Goal: Task Accomplishment & Management: Manage account settings

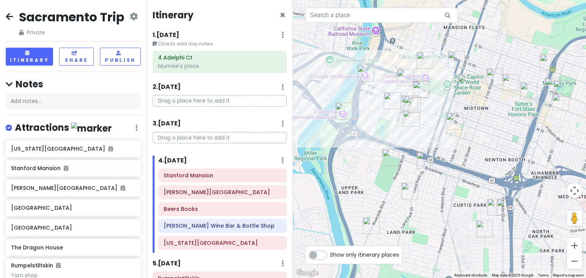
scroll to position [93, 0]
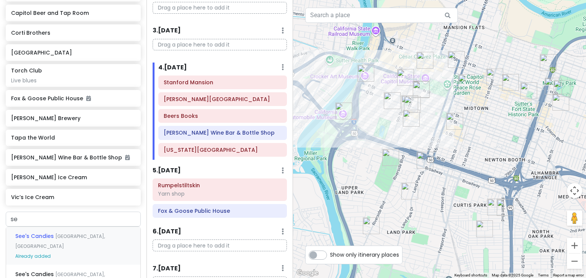
type input "s"
type input "zel"
click at [65, 240] on span "[PERSON_NAME]'s Original Gourmet Pizza" at bounding box center [72, 237] width 115 height 8
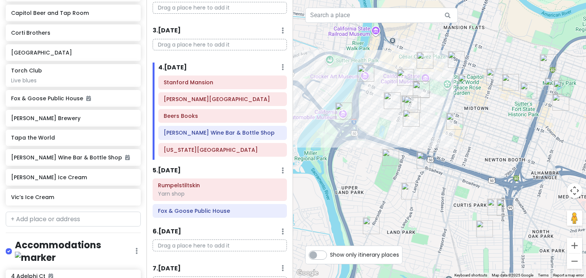
scroll to position [548, 0]
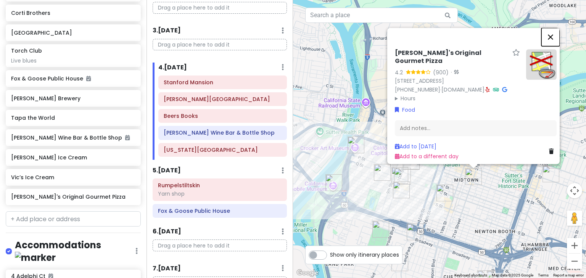
click at [557, 31] on button "Close" at bounding box center [551, 37] width 18 height 18
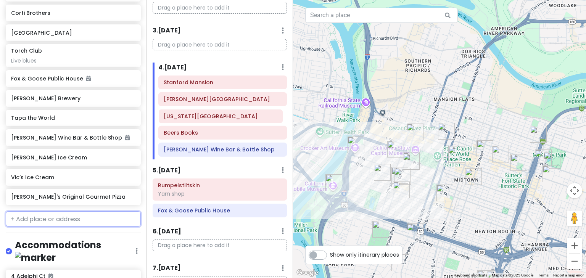
drag, startPoint x: 234, startPoint y: 151, endPoint x: 234, endPoint y: 119, distance: 32.1
click at [234, 119] on div "[GEOGRAPHIC_DATA] [PERSON_NAME] Art Museum Beers Books [PERSON_NAME] Wine Bar &…" at bounding box center [223, 118] width 140 height 84
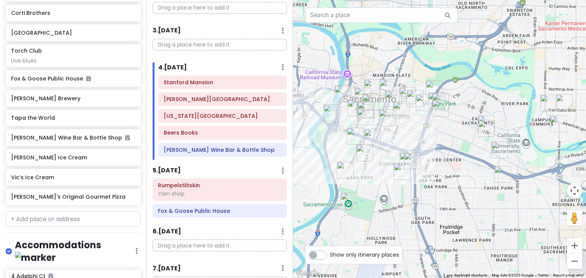
drag, startPoint x: 327, startPoint y: 220, endPoint x: 329, endPoint y: 140, distance: 79.8
click at [329, 140] on div at bounding box center [439, 139] width 293 height 278
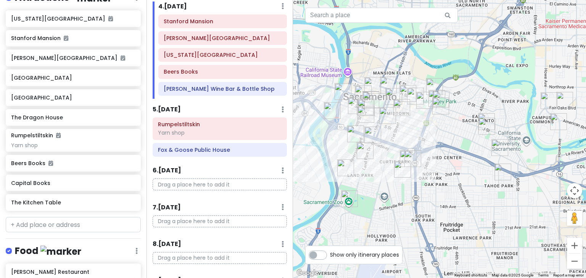
scroll to position [59, 0]
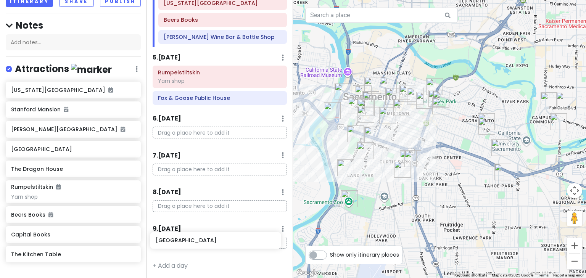
drag, startPoint x: 45, startPoint y: 186, endPoint x: 189, endPoint y: 243, distance: 155.5
click at [189, 243] on div "Sacramento Trip Private Change Dates Make a Copy Delete Trip Give Feedback 💡 Su…" at bounding box center [293, 139] width 586 height 278
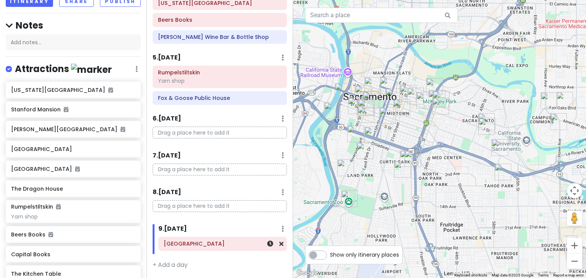
scroll to position [205, 0]
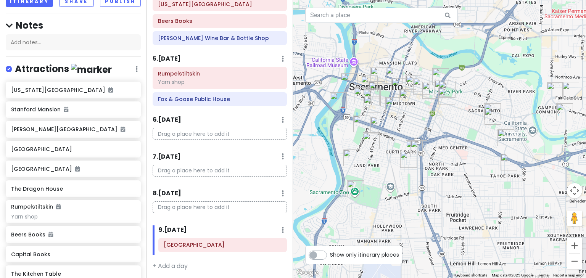
drag, startPoint x: 334, startPoint y: 226, endPoint x: 341, endPoint y: 215, distance: 12.8
click at [341, 215] on div at bounding box center [439, 139] width 293 height 278
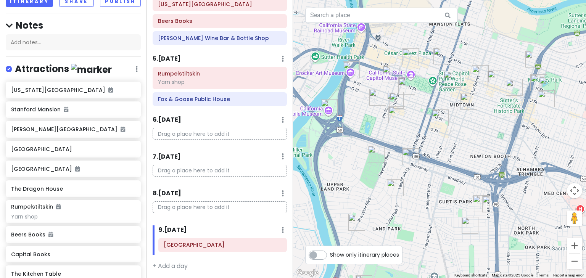
drag, startPoint x: 347, startPoint y: 140, endPoint x: 345, endPoint y: 163, distance: 23.4
click at [345, 163] on div at bounding box center [439, 139] width 293 height 278
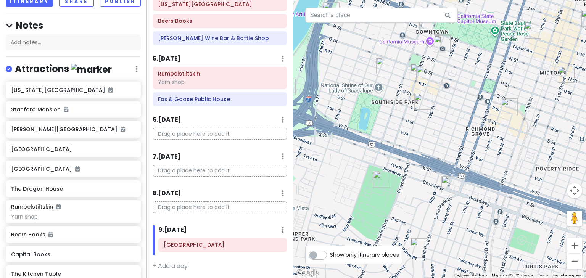
drag, startPoint x: 360, startPoint y: 155, endPoint x: 334, endPoint y: 182, distance: 37.3
click at [334, 182] on div at bounding box center [439, 139] width 293 height 278
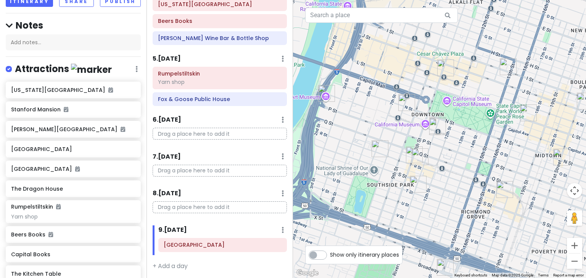
drag, startPoint x: 338, startPoint y: 53, endPoint x: 333, endPoint y: 138, distance: 84.9
click at [333, 138] on div at bounding box center [439, 139] width 293 height 278
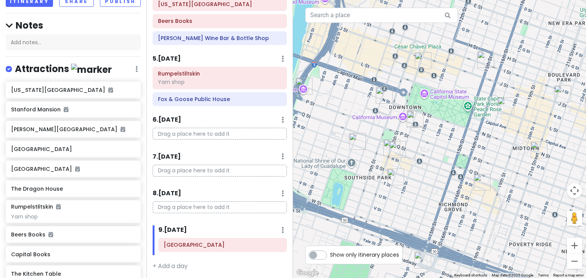
drag, startPoint x: 370, startPoint y: 112, endPoint x: 346, endPoint y: 104, distance: 24.9
click at [346, 104] on div at bounding box center [439, 139] width 293 height 278
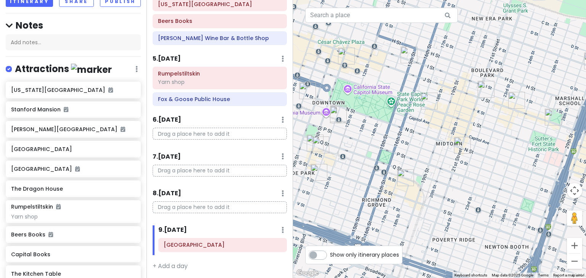
drag, startPoint x: 447, startPoint y: 153, endPoint x: 370, endPoint y: 149, distance: 77.2
click at [370, 149] on div at bounding box center [439, 139] width 293 height 278
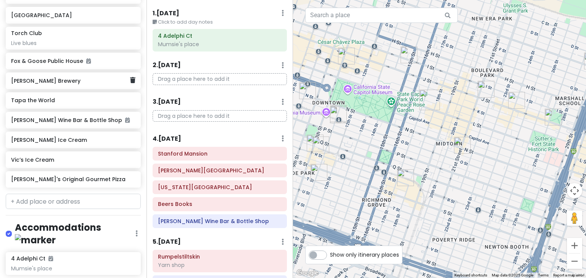
scroll to position [580, 0]
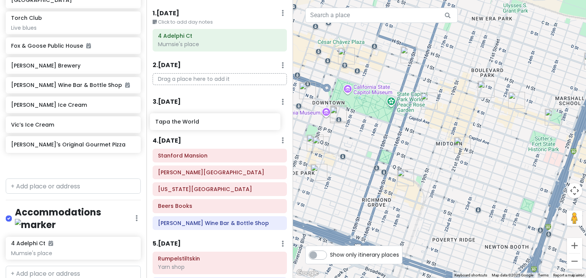
drag, startPoint x: 40, startPoint y: 105, endPoint x: 184, endPoint y: 127, distance: 146.0
click at [184, 127] on div "Sacramento Trip Private Change Dates Make a Copy Delete Trip Give Feedback 💡 Su…" at bounding box center [293, 139] width 586 height 278
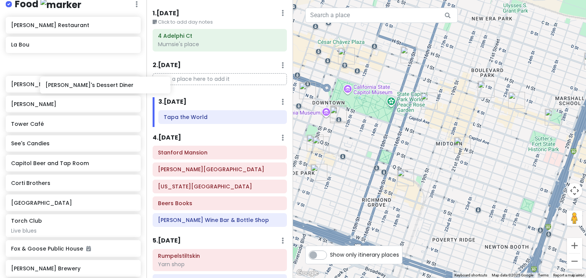
scroll to position [376, 0]
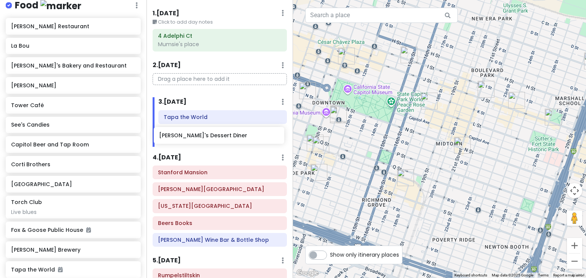
drag, startPoint x: 61, startPoint y: 58, endPoint x: 209, endPoint y: 135, distance: 166.8
click at [209, 135] on div "Sacramento Trip Private Change Dates Make a Copy Delete Trip Give Feedback 💡 Su…" at bounding box center [293, 139] width 586 height 278
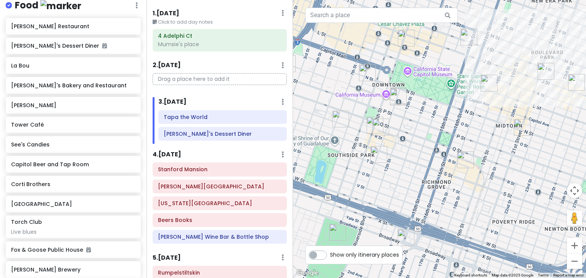
drag, startPoint x: 344, startPoint y: 181, endPoint x: 406, endPoint y: 161, distance: 65.3
click at [406, 161] on div at bounding box center [439, 139] width 293 height 278
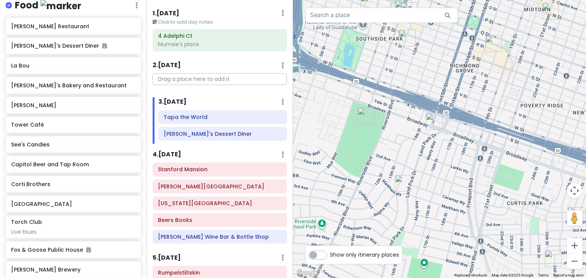
drag, startPoint x: 386, startPoint y: 182, endPoint x: 415, endPoint y: 64, distance: 121.0
click at [415, 64] on div at bounding box center [439, 139] width 293 height 278
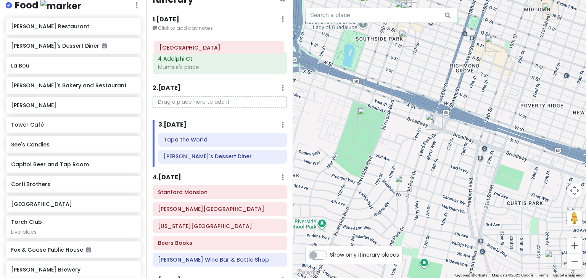
scroll to position [8, 0]
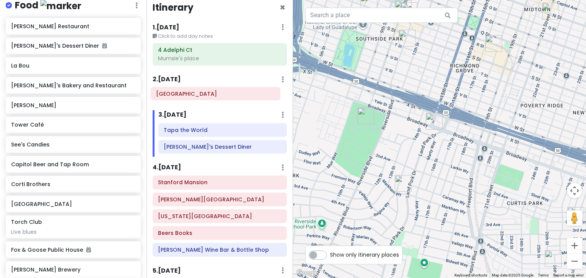
drag, startPoint x: 215, startPoint y: 245, endPoint x: 213, endPoint y: 95, distance: 149.7
click at [213, 95] on div "Itinerary × 1 . [DATE] Edit Day Notes Delete Day Click to add day notes 4 Adelp…" at bounding box center [220, 139] width 147 height 278
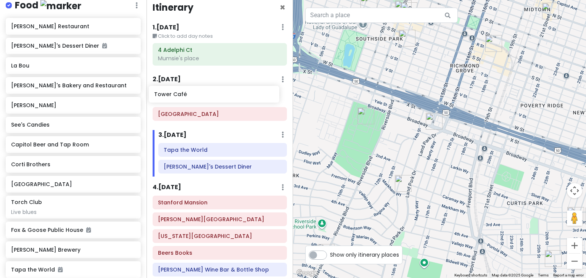
drag, startPoint x: 66, startPoint y: 138, endPoint x: 209, endPoint y: 94, distance: 150.0
click at [209, 94] on div "Sacramento Trip Private Change Dates Make a Copy Delete Trip Give Feedback 💡 Su…" at bounding box center [293, 139] width 586 height 278
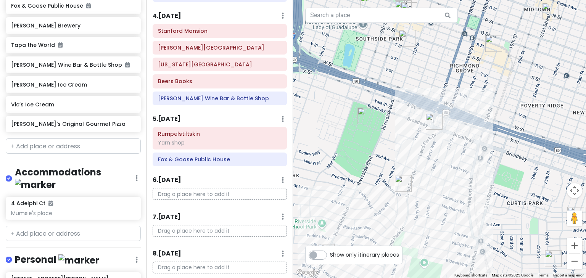
scroll to position [191, 0]
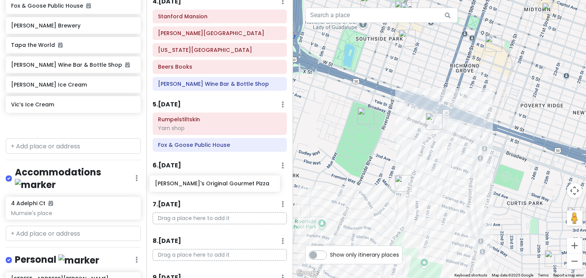
drag, startPoint x: 37, startPoint y: 141, endPoint x: 181, endPoint y: 186, distance: 150.9
click at [181, 186] on div "Sacramento Trip Private Change Dates Make a Copy Delete Trip Give Feedback 💡 Su…" at bounding box center [293, 139] width 586 height 278
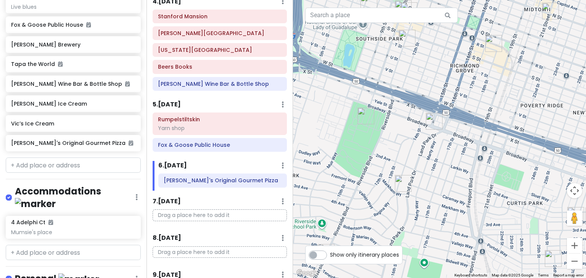
scroll to position [601, 0]
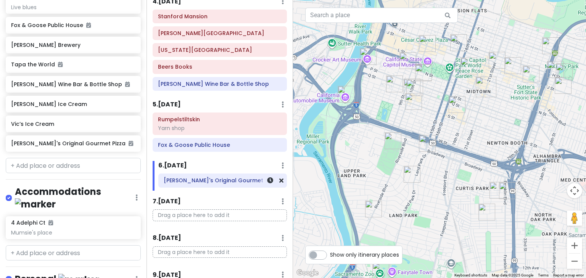
click at [209, 178] on h6 "[PERSON_NAME]'s Original Gourmet Pizza" at bounding box center [223, 180] width 118 height 7
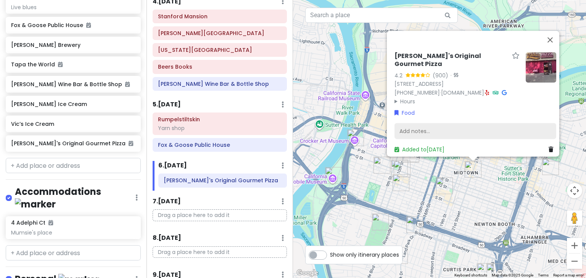
click at [426, 123] on div "Add notes..." at bounding box center [476, 131] width 162 height 16
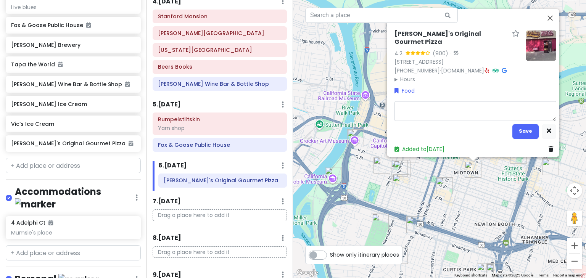
type textarea "x"
type textarea "T"
type textarea "x"
type textarea "Ta"
type textarea "x"
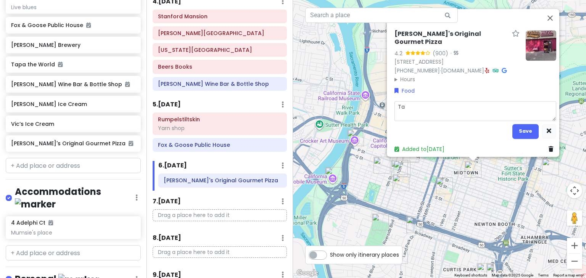
type textarea "Tak"
type textarea "x"
type textarea "Take"
type textarea "x"
type textarea "Take"
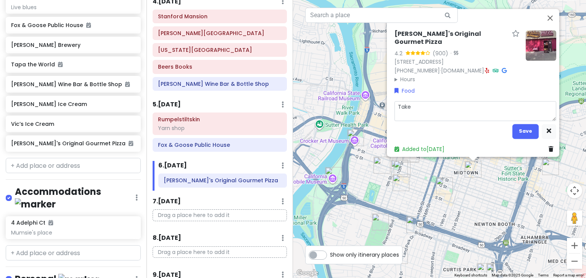
type textarea "x"
type textarea "Take h"
type textarea "x"
type textarea "Take ho"
type textarea "x"
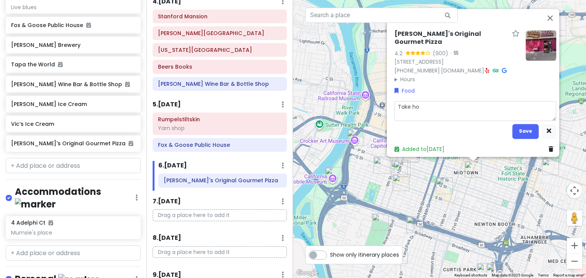
type textarea "Take hom"
type textarea "x"
type textarea "Take home"
click at [518, 126] on button "Save" at bounding box center [526, 131] width 26 height 15
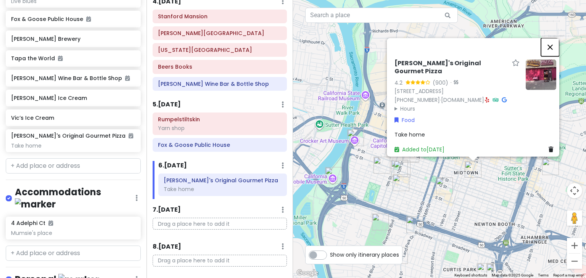
click at [559, 41] on button "Close" at bounding box center [550, 47] width 18 height 18
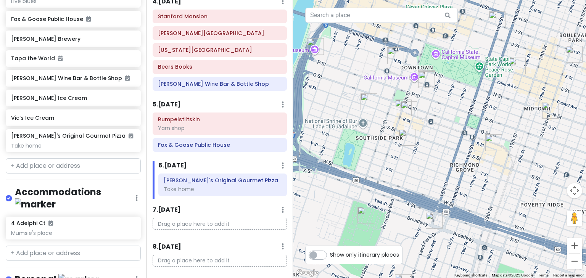
drag, startPoint x: 370, startPoint y: 159, endPoint x: 333, endPoint y: 98, distance: 71.4
click at [333, 98] on div at bounding box center [439, 139] width 293 height 278
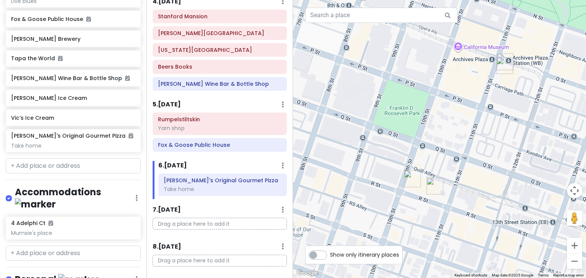
drag, startPoint x: 507, startPoint y: 52, endPoint x: 501, endPoint y: 133, distance: 81.6
click at [501, 133] on div at bounding box center [439, 139] width 293 height 278
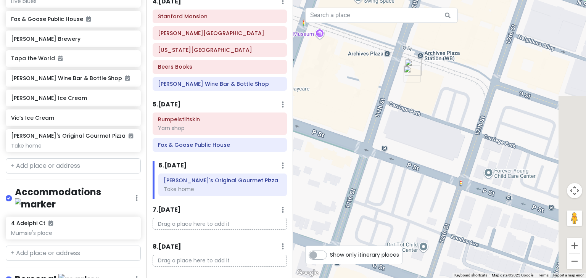
drag, startPoint x: 441, startPoint y: 99, endPoint x: 350, endPoint y: 122, distance: 94.5
click at [350, 122] on div at bounding box center [439, 139] width 293 height 278
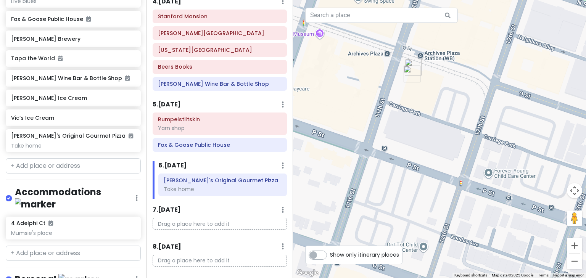
click at [412, 71] on img "The Dragon House" at bounding box center [412, 74] width 17 height 17
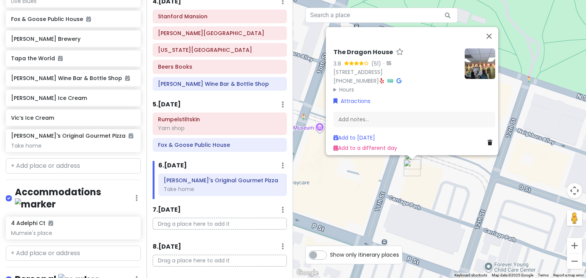
click at [488, 140] on icon at bounding box center [490, 142] width 5 height 5
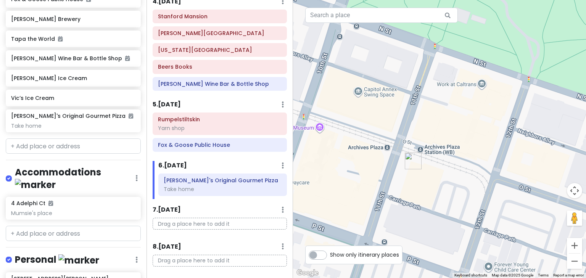
scroll to position [588, 0]
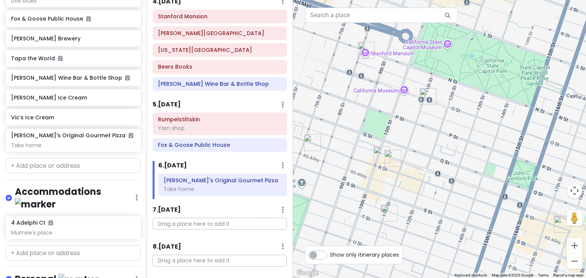
drag, startPoint x: 377, startPoint y: 210, endPoint x: 405, endPoint y: 132, distance: 82.2
click at [405, 132] on div at bounding box center [439, 139] width 293 height 278
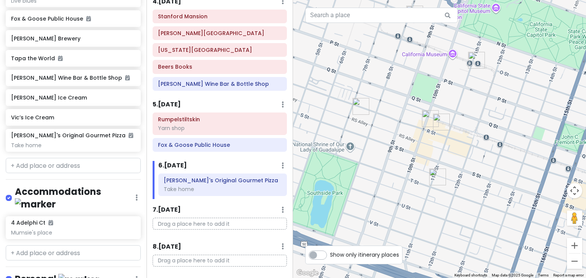
drag, startPoint x: 327, startPoint y: 212, endPoint x: 378, endPoint y: 173, distance: 63.5
click at [378, 173] on div at bounding box center [439, 139] width 293 height 278
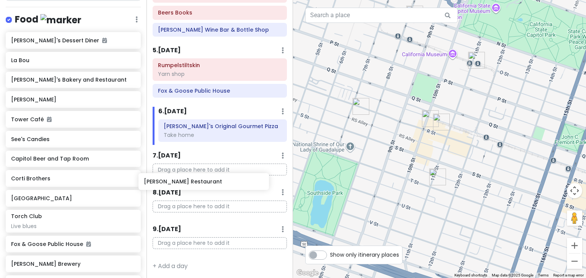
scroll to position [245, 0]
drag, startPoint x: 49, startPoint y: 53, endPoint x: 198, endPoint y: 173, distance: 191.0
click at [198, 173] on div "Sacramento Trip Private Change Dates Make a Copy Delete Trip Give Feedback 💡 Su…" at bounding box center [293, 139] width 586 height 278
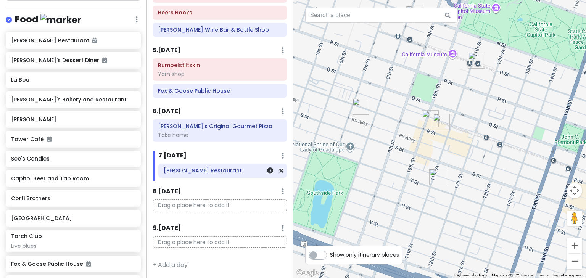
scroll to position [244, 0]
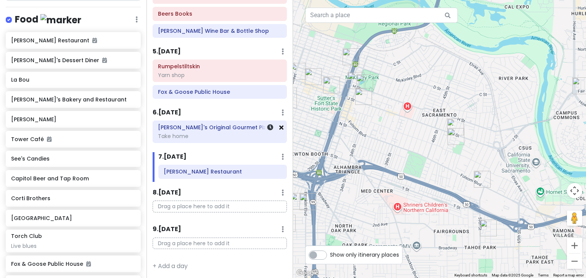
drag, startPoint x: 452, startPoint y: 183, endPoint x: 276, endPoint y: 129, distance: 184.1
click at [276, 129] on div "Sacramento Trip Private Change Dates Make a Copy Delete Trip Give Feedback 💡 Su…" at bounding box center [293, 139] width 586 height 278
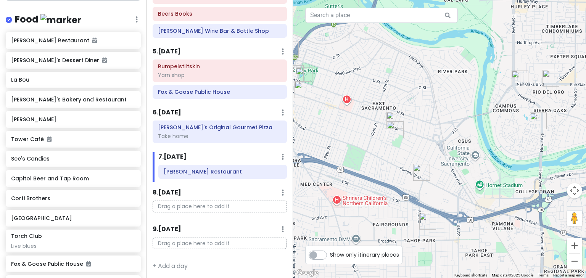
drag, startPoint x: 403, startPoint y: 129, endPoint x: 336, endPoint y: 125, distance: 66.9
click at [336, 125] on div at bounding box center [439, 139] width 293 height 278
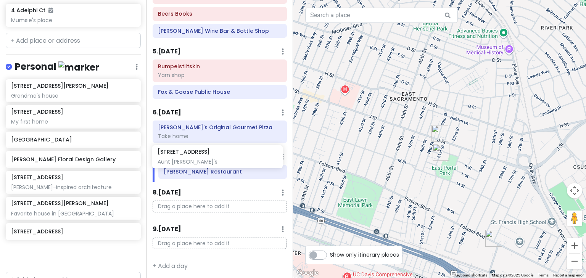
scroll to position [245, 0]
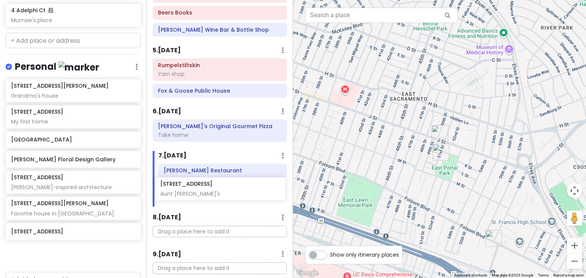
drag, startPoint x: 60, startPoint y: 167, endPoint x: 209, endPoint y: 192, distance: 151.4
click at [209, 192] on div "Sacramento Trip Private Change Dates Make a Copy Delete Trip Give Feedback 💡 Su…" at bounding box center [293, 139] width 586 height 278
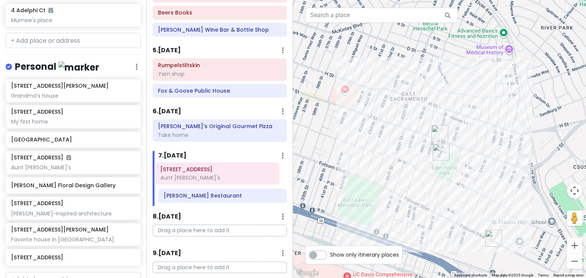
drag, startPoint x: 209, startPoint y: 192, endPoint x: 206, endPoint y: 176, distance: 16.3
click at [206, 176] on div "[PERSON_NAME] Restaurant 1149 51st St Aunt [PERSON_NAME]'s" at bounding box center [223, 185] width 140 height 42
click at [201, 134] on div "Take home" at bounding box center [220, 135] width 124 height 7
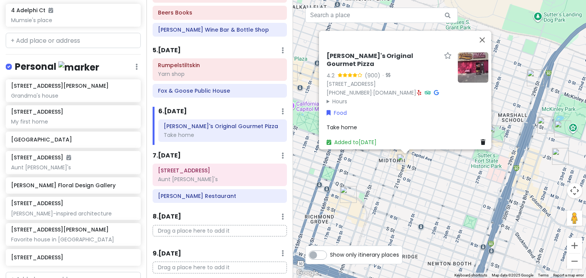
click at [345, 108] on div "Food" at bounding box center [408, 112] width 162 height 8
click at [339, 108] on link "Food" at bounding box center [337, 112] width 20 height 8
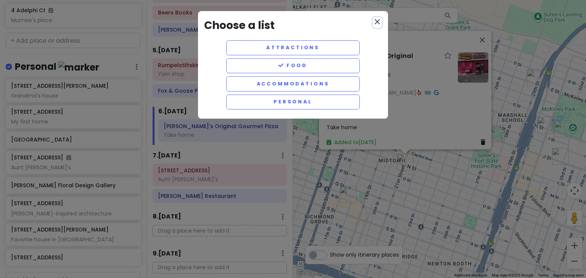
click at [378, 21] on icon "close" at bounding box center [377, 21] width 9 height 9
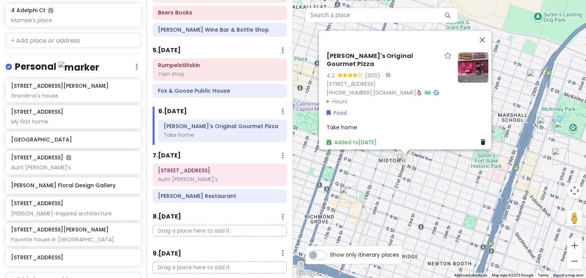
click at [360, 123] on div "Take home" at bounding box center [408, 127] width 162 height 8
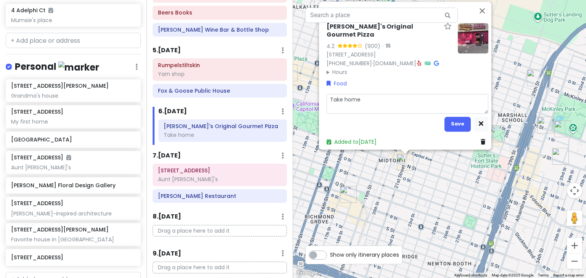
click at [361, 98] on textarea "Take home" at bounding box center [408, 104] width 162 height 20
type textarea "x"
type textarea "Take home,"
type textarea "x"
type textarea "Take home,"
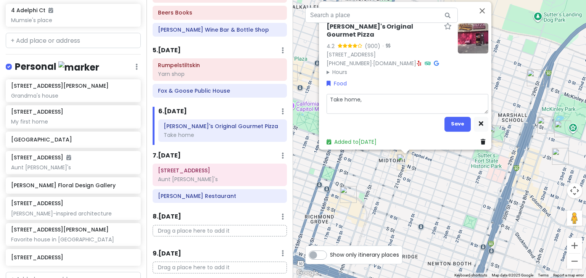
type textarea "x"
type textarea "Take home, o"
type textarea "x"
type textarea "Take home, op"
type textarea "x"
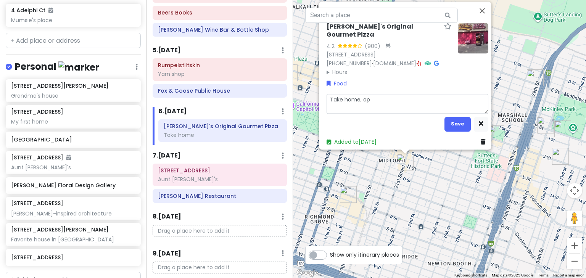
type textarea "Take home, ope"
type textarea "x"
type textarea "Take home, open"
type textarea "x"
type textarea "Take home, opens"
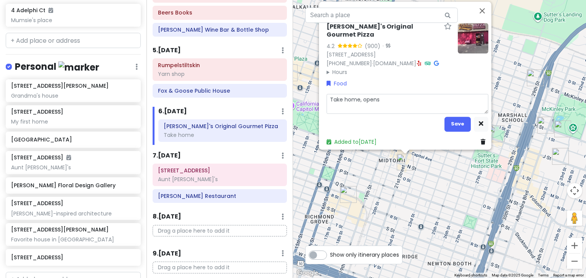
type textarea "x"
type textarea "Take home, opens"
type textarea "x"
type textarea "Take home, opens 5"
type textarea "x"
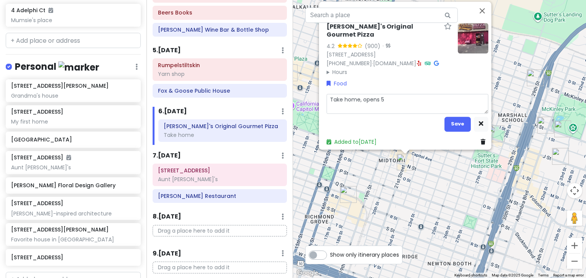
type textarea "Take home, opens 5p"
type textarea "x"
type textarea "Take home, opens 5pm"
click at [452, 118] on button "Save" at bounding box center [458, 124] width 26 height 15
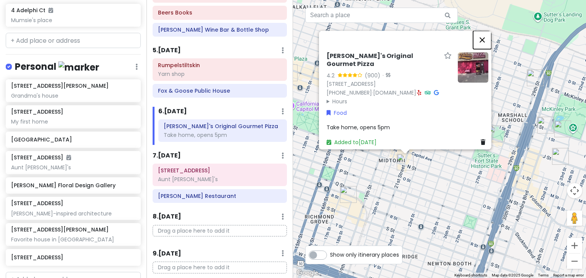
click at [485, 32] on button "Close" at bounding box center [482, 40] width 18 height 18
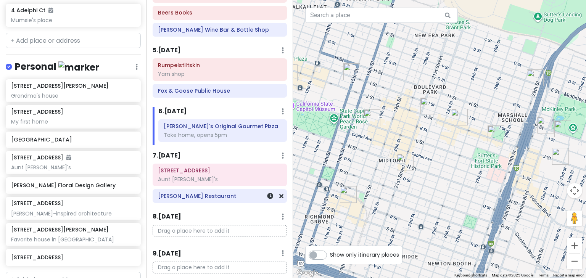
click at [235, 193] on h6 "[PERSON_NAME] Restaurant" at bounding box center [220, 196] width 124 height 7
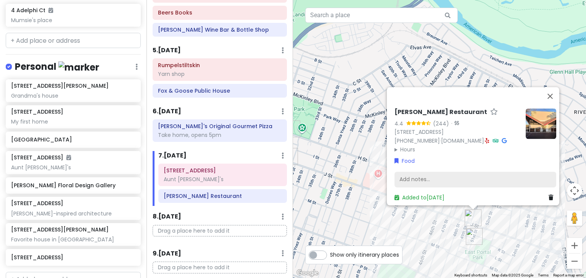
click at [416, 173] on div "Add notes..." at bounding box center [476, 180] width 162 height 16
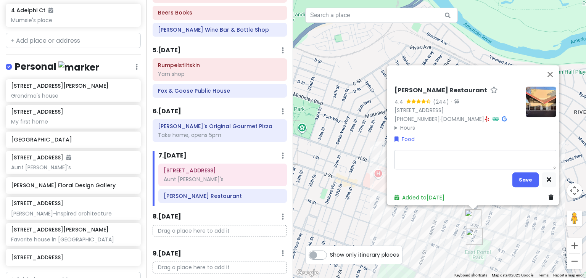
type textarea "x"
type textarea "O"
type textarea "x"
type textarea "On"
type textarea "x"
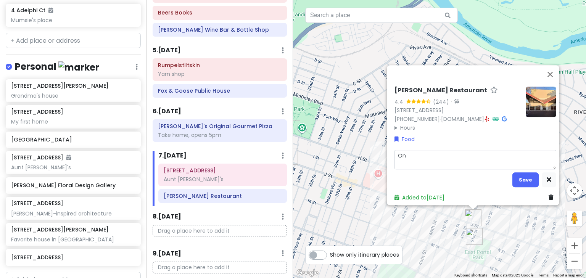
type textarea "Onl"
type textarea "x"
type textarea "Only"
type textarea "x"
type textarea "Only"
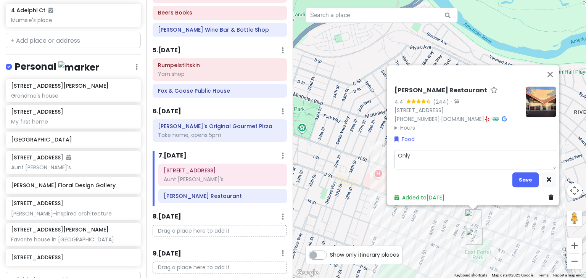
type textarea "x"
type textarea "Only o"
type textarea "x"
type textarea "Only op"
type textarea "x"
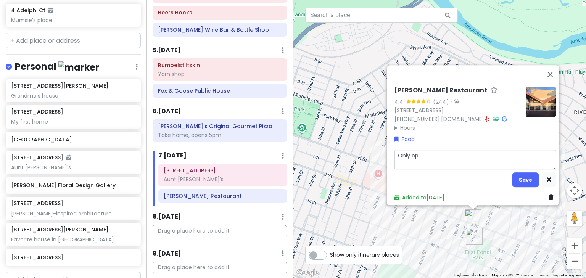
type textarea "Only ope"
type textarea "x"
type textarea "Only open"
type textarea "x"
type textarea "Only open"
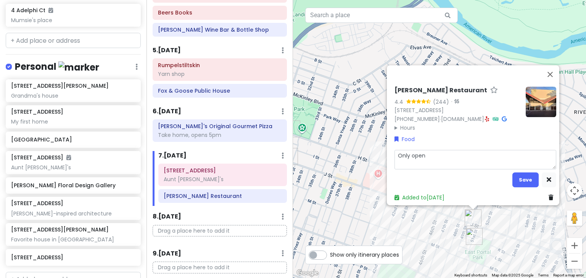
type textarea "x"
type textarea "Only open f"
type textarea "x"
type textarea "Only open fo"
type textarea "x"
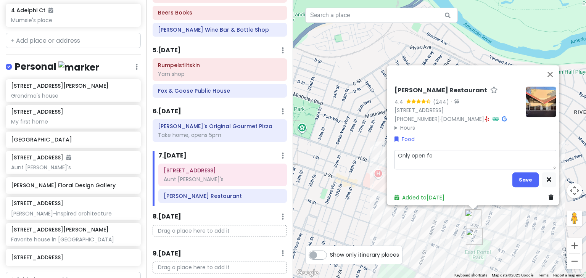
type textarea "Only open for"
type textarea "x"
type textarea "Only open for"
type textarea "x"
type textarea "Only open for d"
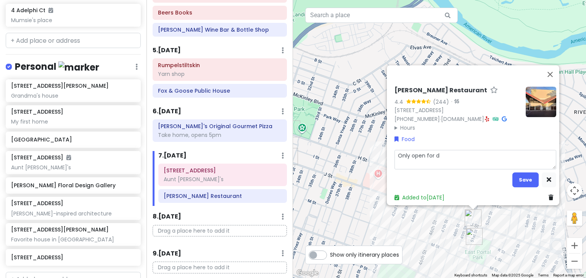
type textarea "x"
type textarea "Only open for di"
type textarea "x"
type textarea "Only open for din"
type textarea "x"
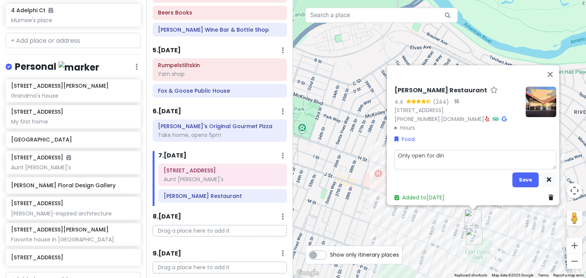
type textarea "Only open for dinn"
type textarea "x"
type textarea "Only open for dinne"
type textarea "x"
type textarea "Only open for dinner"
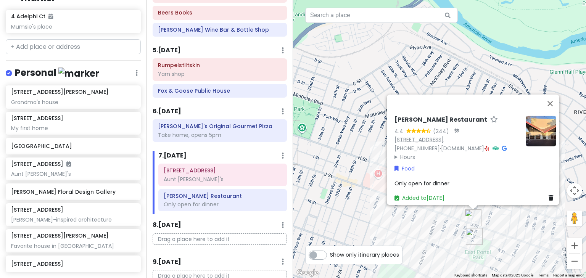
click at [407, 124] on div "[PERSON_NAME] Restaurant 4.4 (244) · [STREET_ADDRESS] [PHONE_NUMBER] · [DOMAIN_…" at bounding box center [457, 138] width 125 height 45
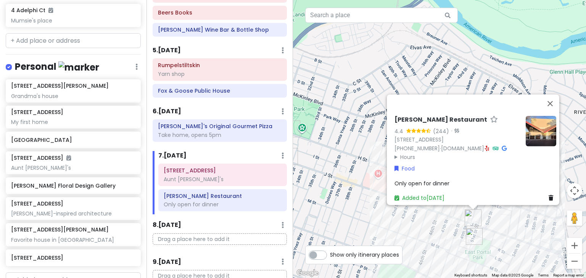
click at [407, 153] on summary "Hours" at bounding box center [457, 157] width 125 height 8
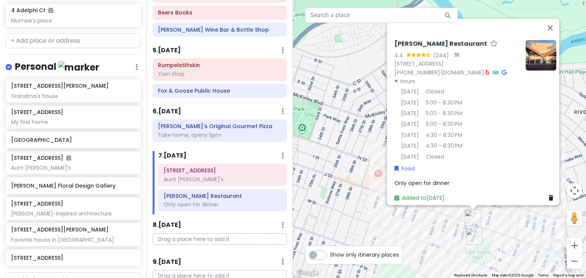
click at [483, 179] on div "Only open for dinner" at bounding box center [476, 183] width 162 height 8
type textarea "x"
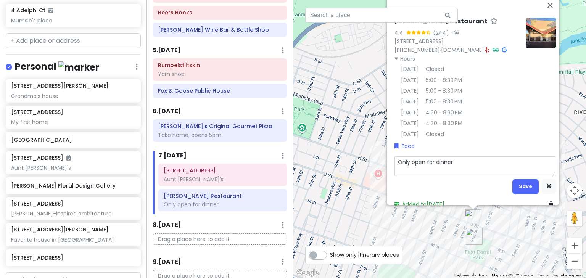
scroll to position [14, 0]
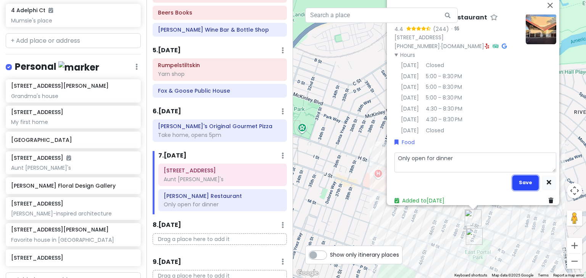
click at [527, 180] on button "Save" at bounding box center [526, 182] width 26 height 15
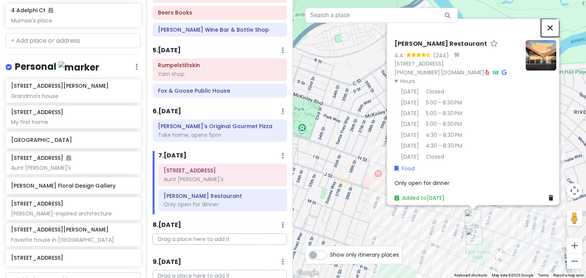
click at [554, 18] on button "Close" at bounding box center [550, 27] width 18 height 18
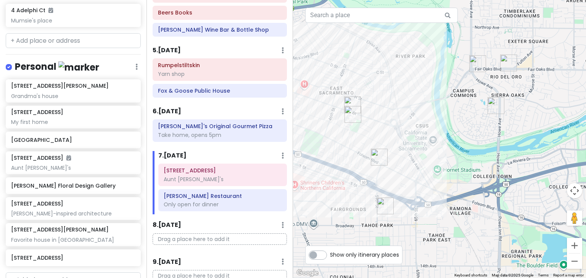
drag, startPoint x: 441, startPoint y: 188, endPoint x: 336, endPoint y: 112, distance: 130.2
click at [336, 112] on div at bounding box center [439, 139] width 293 height 278
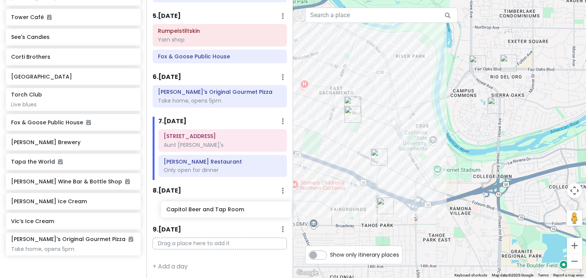
scroll to position [280, 0]
drag, startPoint x: 45, startPoint y: 73, endPoint x: 192, endPoint y: 208, distance: 200.0
click at [192, 208] on div "Sacramento Trip Private Change Dates Make a Copy Delete Trip Give Feedback 💡 Su…" at bounding box center [293, 139] width 586 height 278
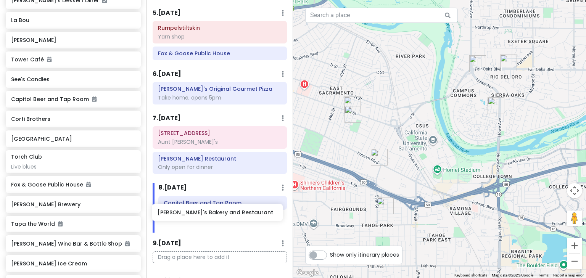
scroll to position [286, 0]
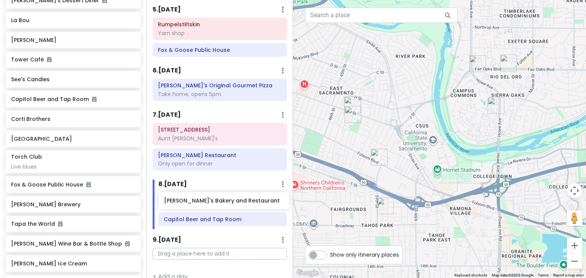
drag, startPoint x: 58, startPoint y: 55, endPoint x: 212, endPoint y: 203, distance: 213.0
click at [212, 203] on div "Sacramento Trip Private Change Dates Make a Copy Delete Trip Give Feedback 💡 Su…" at bounding box center [293, 139] width 586 height 278
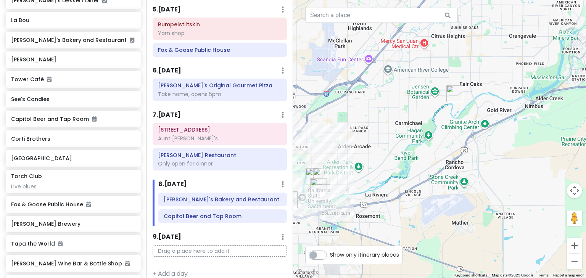
drag, startPoint x: 515, startPoint y: 160, endPoint x: 376, endPoint y: 191, distance: 142.8
click at [376, 191] on div at bounding box center [439, 139] width 293 height 278
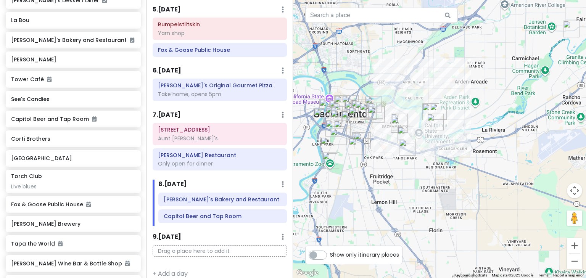
drag, startPoint x: 376, startPoint y: 194, endPoint x: 495, endPoint y: 127, distance: 137.1
click at [495, 127] on div at bounding box center [439, 139] width 293 height 278
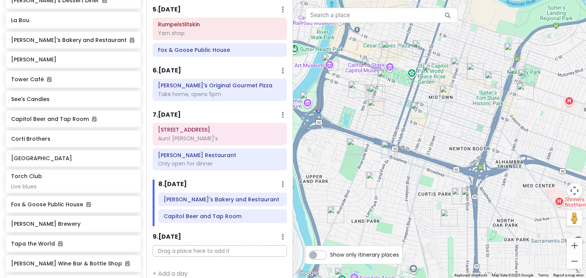
drag, startPoint x: 329, startPoint y: 94, endPoint x: 387, endPoint y: 257, distance: 172.9
click at [387, 257] on div "← Move left → Move right ↑ Move up ↓ Move down + Zoom in - Zoom out Home Jump l…" at bounding box center [439, 139] width 293 height 278
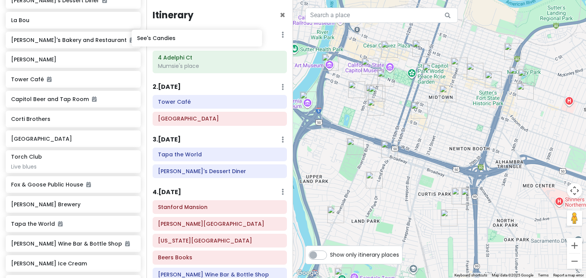
scroll to position [0, 0]
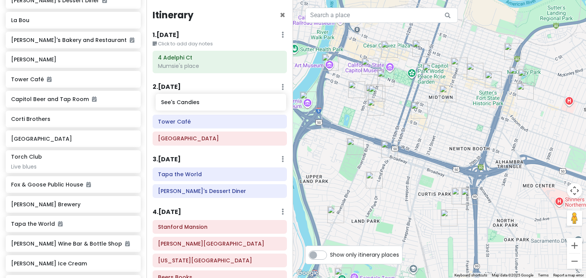
drag, startPoint x: 82, startPoint y: 113, endPoint x: 232, endPoint y: 102, distance: 150.5
click at [232, 102] on div "Sacramento Trip Private Change Dates Make a Copy Delete Trip Give Feedback 💡 Su…" at bounding box center [293, 139] width 586 height 278
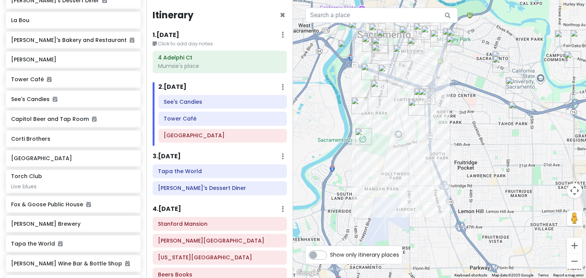
drag, startPoint x: 352, startPoint y: 178, endPoint x: 391, endPoint y: 122, distance: 68.2
click at [391, 122] on div at bounding box center [439, 139] width 293 height 278
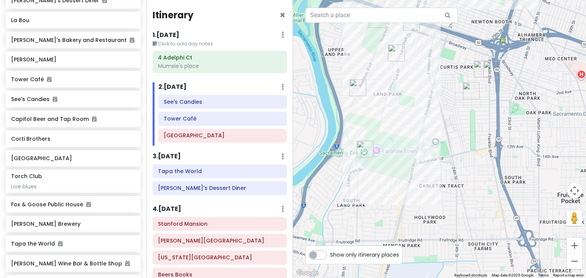
drag, startPoint x: 382, startPoint y: 92, endPoint x: 399, endPoint y: 129, distance: 40.1
click at [399, 129] on div at bounding box center [439, 139] width 293 height 278
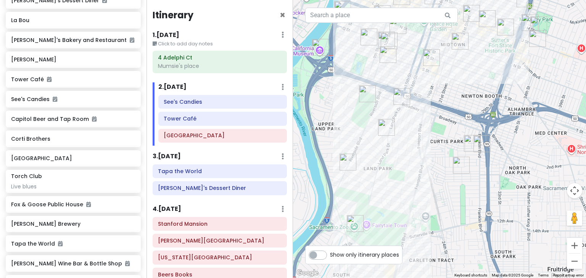
drag, startPoint x: 425, startPoint y: 74, endPoint x: 415, endPoint y: 151, distance: 77.4
click at [415, 151] on div at bounding box center [439, 139] width 293 height 278
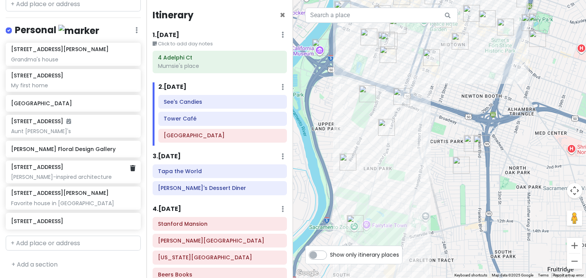
scroll to position [845, 0]
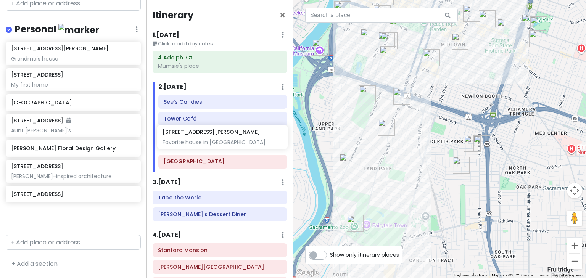
drag, startPoint x: 65, startPoint y: 198, endPoint x: 216, endPoint y: 138, distance: 163.1
click at [216, 138] on div "Sacramento Trip Private Change Dates Make a Copy Delete Trip Give Feedback 💡 Su…" at bounding box center [293, 139] width 586 height 278
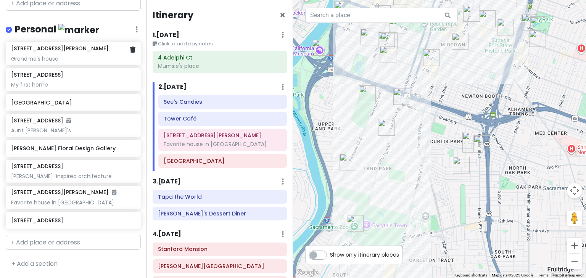
scroll to position [843, 0]
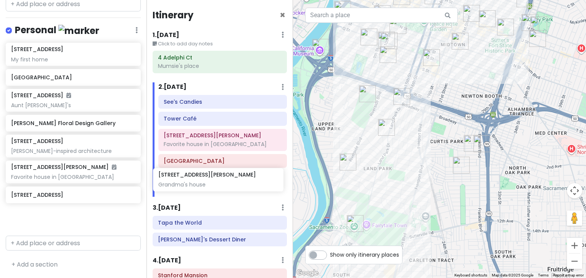
drag, startPoint x: 72, startPoint y: 52, endPoint x: 220, endPoint y: 178, distance: 194.1
click at [220, 178] on div "Sacramento Trip Private Change Dates Make a Copy Delete Trip Give Feedback 💡 Su…" at bounding box center [293, 139] width 586 height 278
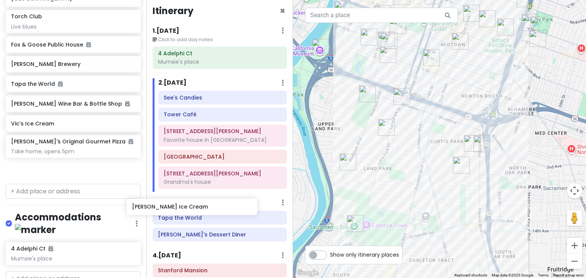
scroll to position [5, 0]
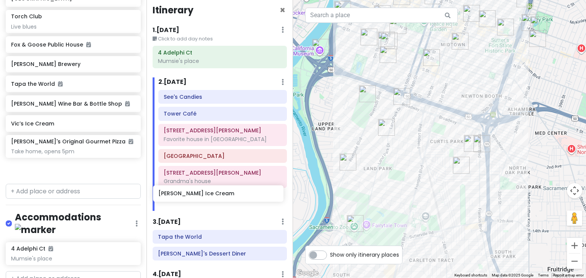
drag, startPoint x: 88, startPoint y: 141, endPoint x: 235, endPoint y: 197, distance: 157.7
click at [235, 197] on div "Sacramento Trip Private Change Dates Make a Copy Delete Trip Give Feedback 💡 Su…" at bounding box center [293, 139] width 586 height 278
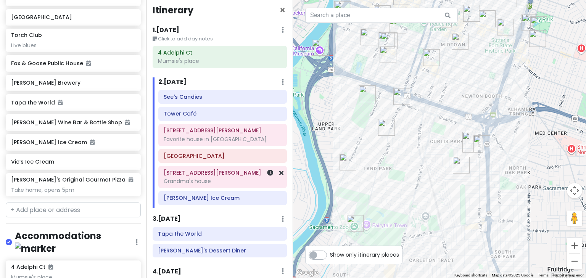
scroll to position [548, 0]
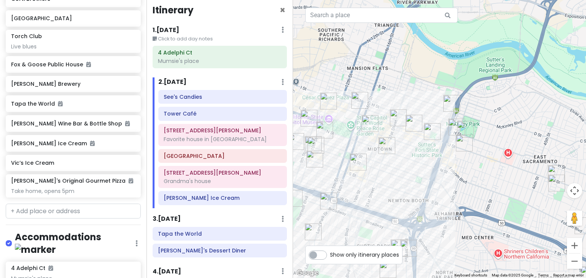
drag, startPoint x: 460, startPoint y: 84, endPoint x: 388, endPoint y: 189, distance: 128.2
click at [388, 189] on div at bounding box center [439, 139] width 293 height 278
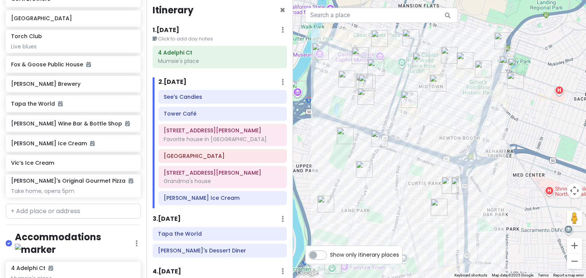
drag, startPoint x: 388, startPoint y: 188, endPoint x: 440, endPoint y: 124, distance: 82.3
click at [440, 124] on div at bounding box center [439, 139] width 293 height 278
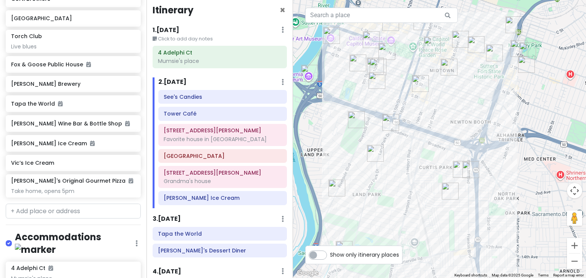
drag, startPoint x: 383, startPoint y: 190, endPoint x: 394, endPoint y: 171, distance: 22.5
click at [394, 171] on div at bounding box center [439, 139] width 293 height 278
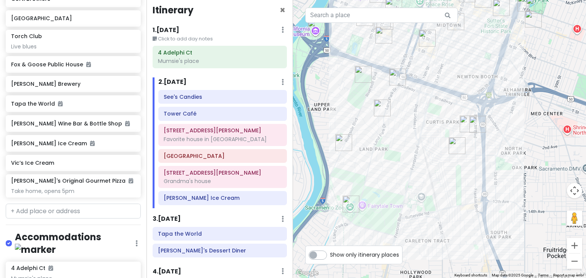
drag, startPoint x: 389, startPoint y: 179, endPoint x: 397, endPoint y: 132, distance: 46.8
click at [397, 132] on div at bounding box center [439, 139] width 293 height 278
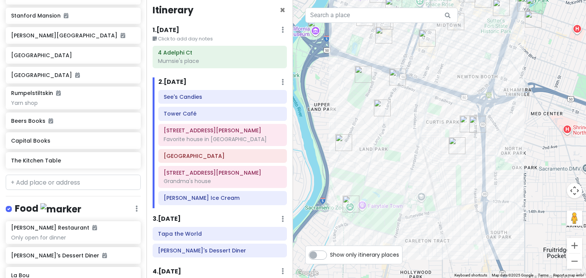
scroll to position [151, 0]
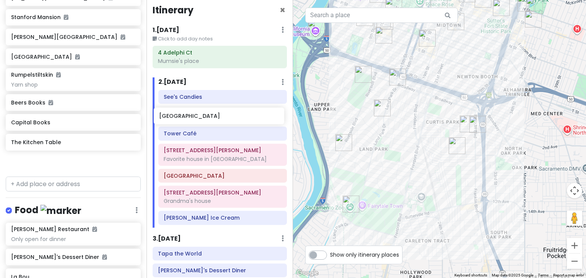
drag, startPoint x: 76, startPoint y: 71, endPoint x: 225, endPoint y: 116, distance: 154.7
click at [225, 116] on div "Sacramento Trip Private Change Dates Make a Copy Delete Trip Give Feedback 💡 Su…" at bounding box center [293, 139] width 586 height 278
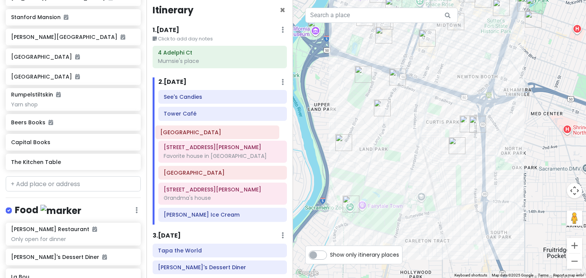
drag, startPoint x: 203, startPoint y: 117, endPoint x: 200, endPoint y: 136, distance: 19.3
click at [200, 136] on div "See's Candies [GEOGRAPHIC_DATA] [GEOGRAPHIC_DATA] Favorite house in [GEOGRAPHIC…" at bounding box center [223, 157] width 140 height 135
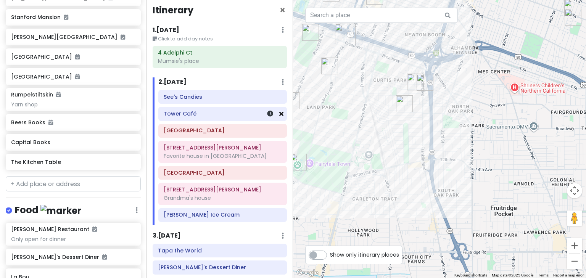
drag, startPoint x: 336, startPoint y: 159, endPoint x: 276, endPoint y: 113, distance: 75.1
click at [276, 113] on div "Sacramento Trip Private Change Dates Make a Copy Delete Trip Give Feedback 💡 Su…" at bounding box center [293, 139] width 586 height 278
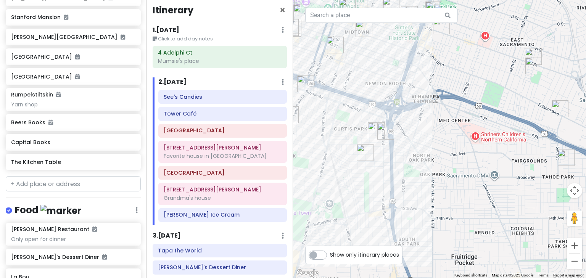
drag, startPoint x: 399, startPoint y: 144, endPoint x: 365, endPoint y: 196, distance: 62.2
click at [365, 196] on div at bounding box center [439, 139] width 293 height 278
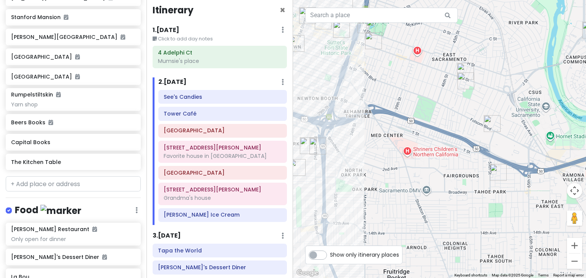
drag, startPoint x: 480, startPoint y: 194, endPoint x: 411, endPoint y: 209, distance: 70.8
click at [411, 209] on div at bounding box center [439, 139] width 293 height 278
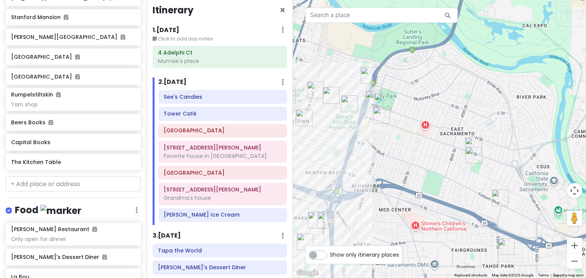
drag, startPoint x: 400, startPoint y: 93, endPoint x: 409, endPoint y: 170, distance: 77.2
click at [409, 170] on div at bounding box center [439, 139] width 293 height 278
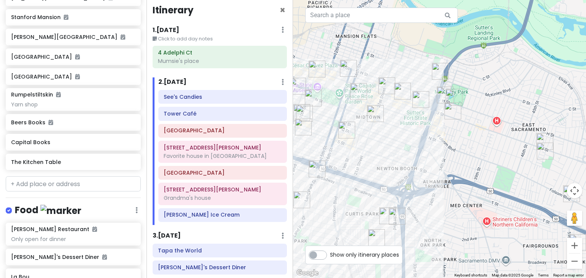
drag, startPoint x: 322, startPoint y: 142, endPoint x: 395, endPoint y: 138, distance: 73.0
click at [395, 138] on div at bounding box center [439, 139] width 293 height 278
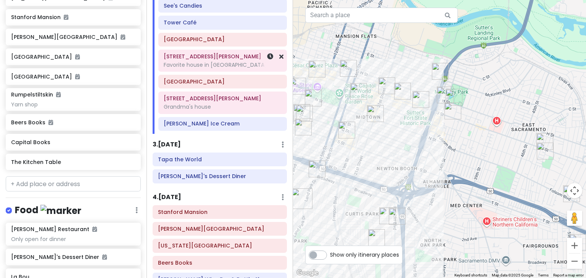
scroll to position [97, 0]
click at [171, 142] on h6 "3 . [DATE]" at bounding box center [167, 145] width 28 height 8
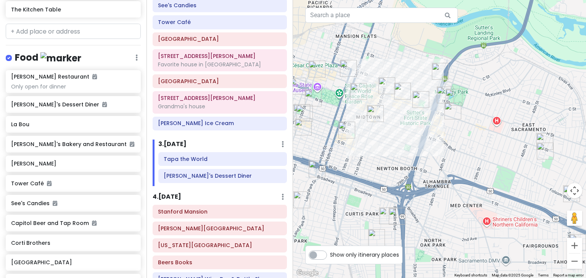
scroll to position [273, 0]
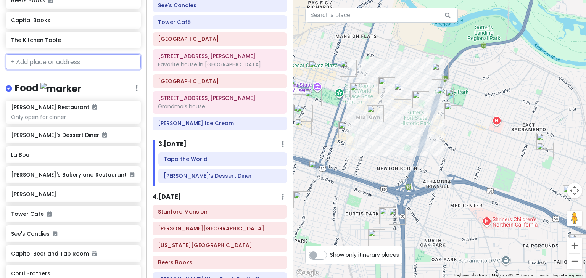
click at [42, 69] on input "text" at bounding box center [73, 61] width 135 height 15
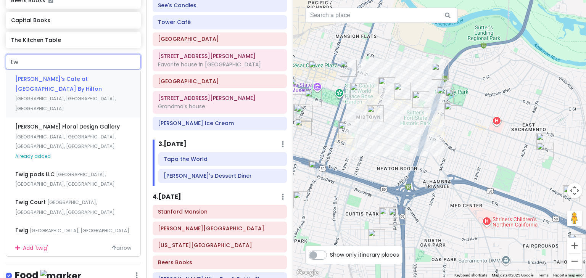
type input "t"
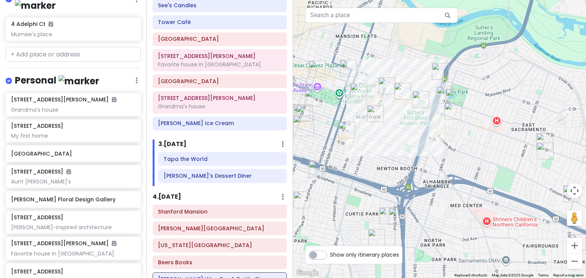
scroll to position [823, 0]
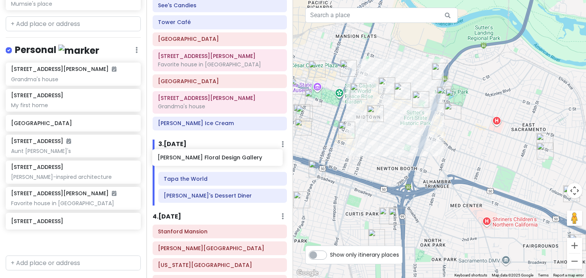
drag, startPoint x: 76, startPoint y: 171, endPoint x: 223, endPoint y: 159, distance: 147.1
click at [223, 159] on div "Sacramento Trip Private Change Dates Make a Copy Delete Trip Give Feedback 💡 Su…" at bounding box center [293, 139] width 586 height 278
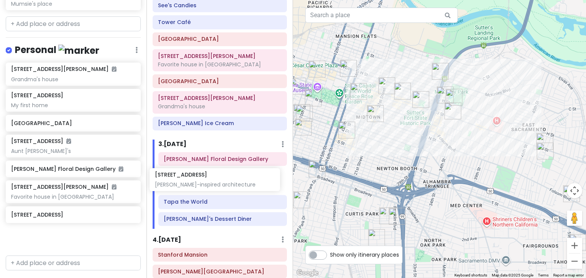
drag, startPoint x: 56, startPoint y: 189, endPoint x: 200, endPoint y: 176, distance: 144.5
click at [200, 176] on div "Sacramento Trip Private Change Dates Make a Copy Delete Trip Give Feedback 💡 Su…" at bounding box center [293, 139] width 586 height 278
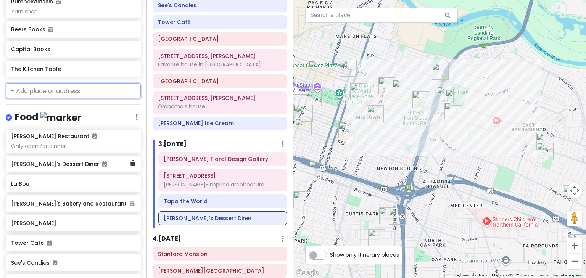
scroll to position [243, 0]
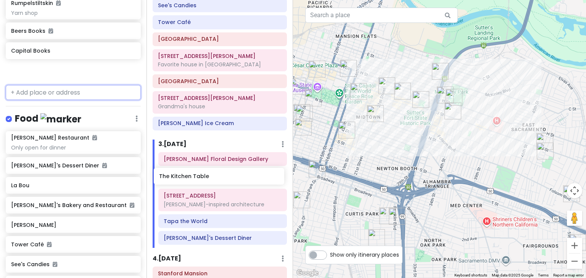
drag, startPoint x: 63, startPoint y: 87, endPoint x: 211, endPoint y: 179, distance: 174.0
click at [211, 179] on div "Sacramento Trip Private Change Dates Make a Copy Delete Trip Give Feedback 💡 Su…" at bounding box center [293, 139] width 586 height 278
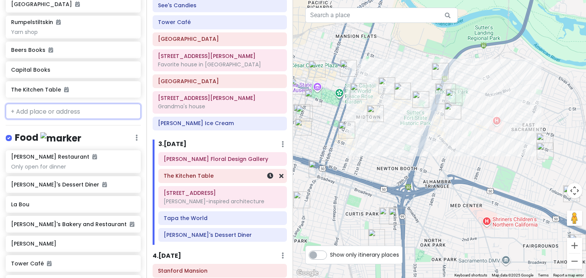
scroll to position [223, 0]
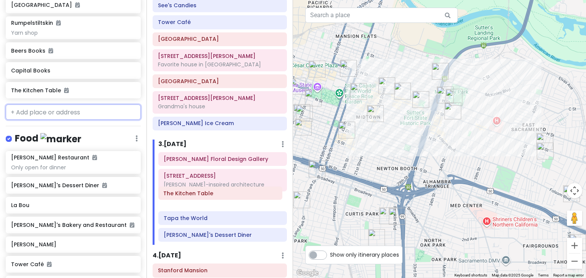
drag, startPoint x: 194, startPoint y: 176, endPoint x: 194, endPoint y: 195, distance: 18.7
click at [194, 195] on div "[PERSON_NAME] Floral Design Gallery The Kitchen Table [STREET_ADDRESS] Wright-i…" at bounding box center [223, 198] width 140 height 93
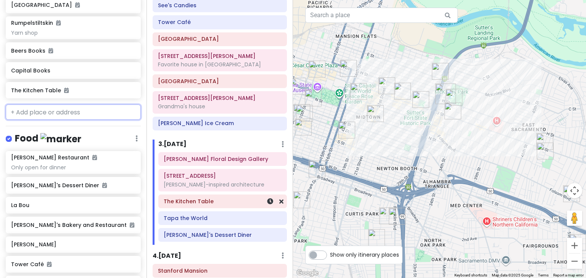
click at [220, 203] on h6 "The Kitchen Table" at bounding box center [223, 201] width 118 height 7
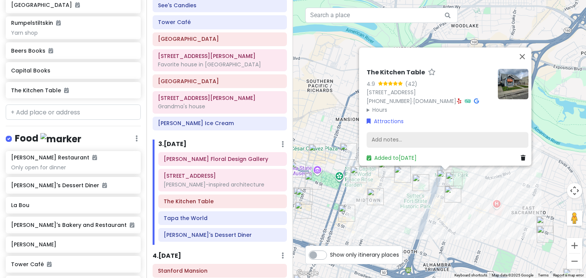
click at [389, 132] on div "Add notes..." at bounding box center [448, 140] width 162 height 16
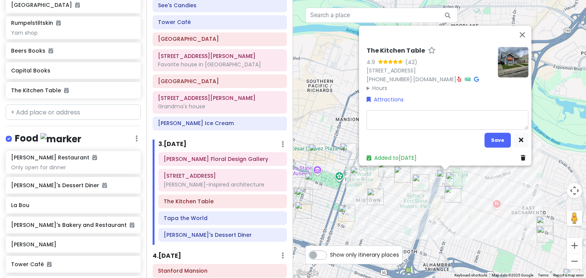
type textarea "x"
type textarea "W"
type textarea "x"
type textarea "Wa"
type textarea "x"
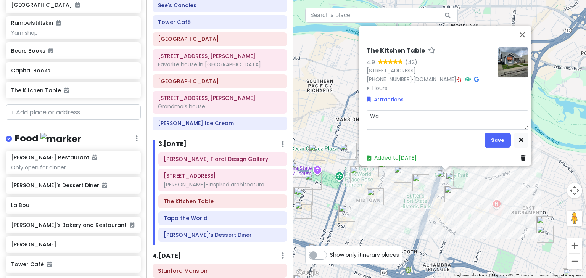
type textarea "Wal"
type textarea "x"
type textarea "Walk"
type textarea "x"
type textarea "Walk"
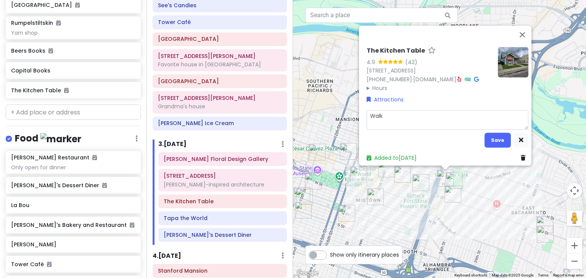
type textarea "x"
type textarea "Walk d"
type textarea "x"
type textarea "Walk do"
type textarea "x"
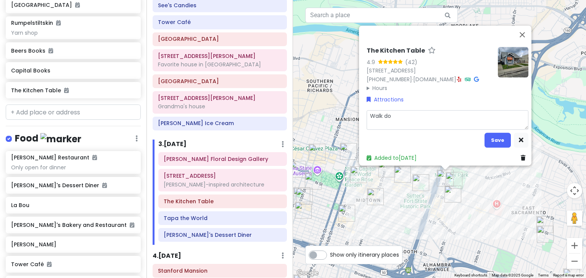
type textarea "Walk dow"
type textarea "x"
type textarea "Walk down"
type textarea "x"
type textarea "Walk down"
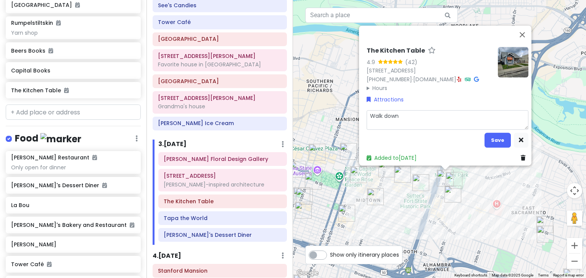
type textarea "x"
type textarea "Walk down H"
type textarea "x"
type textarea "Walk down H"
type textarea "x"
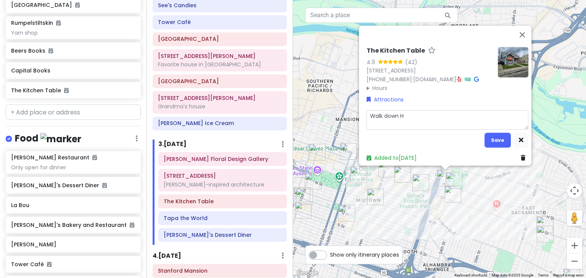
type textarea "Walk down H S"
type textarea "x"
type textarea "Walk down H St"
type textarea "x"
type textarea "Walk down H Str"
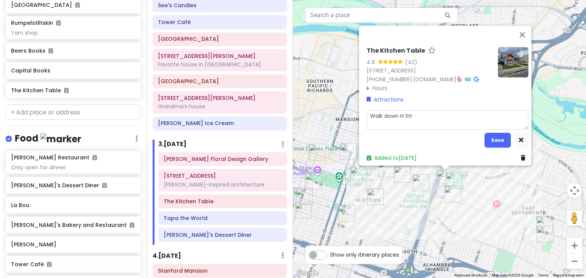
type textarea "x"
type textarea "Walk down H Stre"
type textarea "x"
type textarea "Walk down H Stree"
type textarea "x"
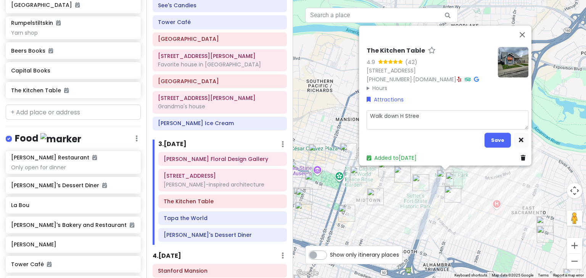
type textarea "Walk down [GEOGRAPHIC_DATA]"
type textarea "x"
type textarea "Walk down [GEOGRAPHIC_DATA]"
type textarea "x"
type textarea "Walk down H Street &"
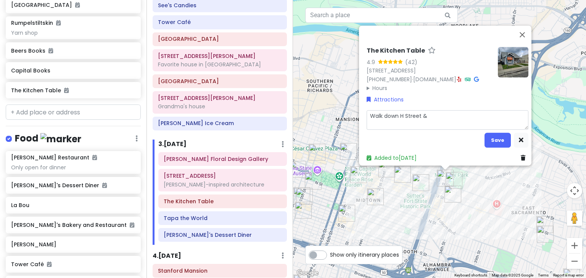
type textarea "x"
type textarea "Walk down H Street &"
type textarea "x"
type textarea "Walk down H Street & 2"
type textarea "x"
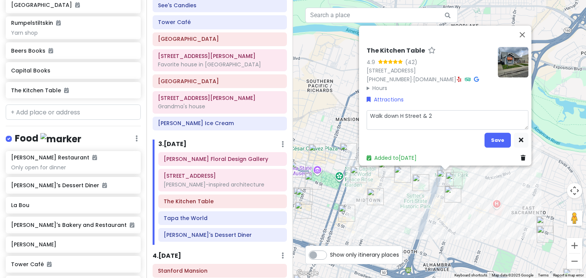
type textarea "Walk down H Street & 21"
type textarea "x"
type textarea "Walk down H Street & 21s"
type textarea "x"
type textarea "Walk down H Street & 21st"
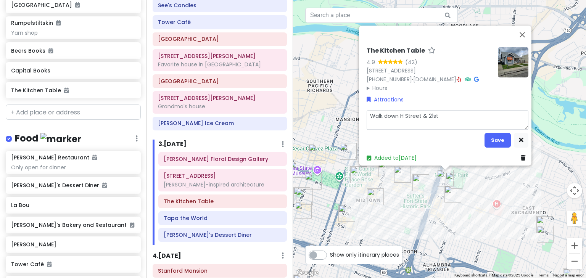
type textarea "x"
type textarea "Walk down H Street & 21st"
type textarea "x"
type textarea "Walk down H Street & 21st s"
type textarea "x"
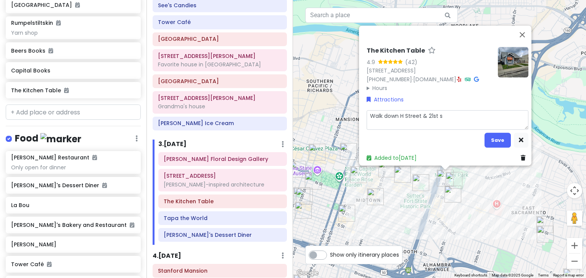
type textarea "Walk down [GEOGRAPHIC_DATA]"
type textarea "x"
type textarea "Walk down H Street & 21st str"
type textarea "x"
type textarea "Walk down H Street & 21st stre"
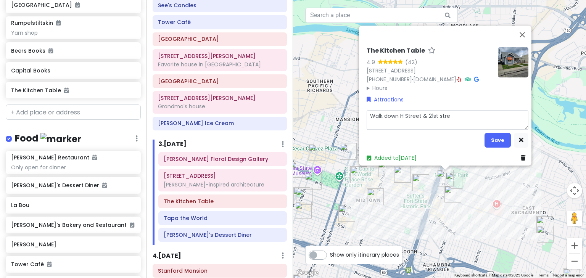
type textarea "x"
type textarea "Walk down H Street & 21st str"
type textarea "x"
type textarea "Walk down [GEOGRAPHIC_DATA]"
type textarea "x"
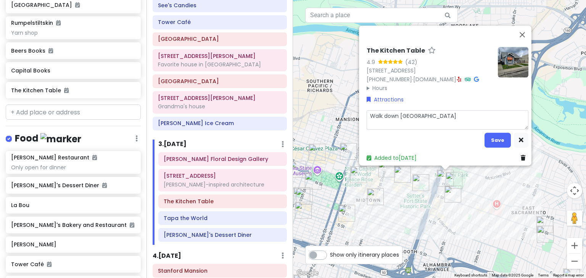
type textarea "Walk down H Street & 21st s"
type textarea "x"
type textarea "Walk down H Street & 21st"
type textarea "x"
type textarea "Walk down H Street & 21st S"
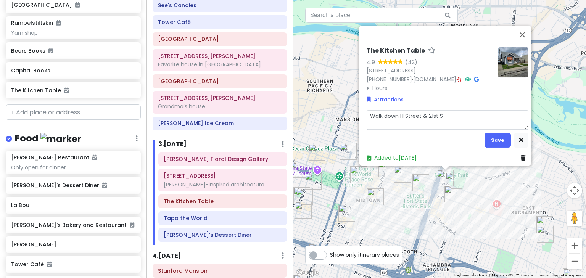
type textarea "x"
type textarea "Walk down [GEOGRAPHIC_DATA]"
type textarea "x"
type textarea "Walk down [GEOGRAPHIC_DATA]"
type textarea "x"
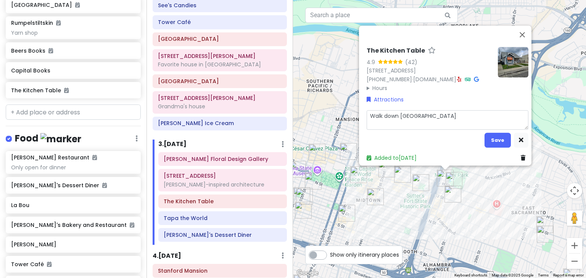
type textarea "Walk down [GEOGRAPHIC_DATA]"
type textarea "x"
type textarea "Walk down [GEOGRAPHIC_DATA]"
type textarea "x"
type textarea "Walk down [GEOGRAPHIC_DATA]"
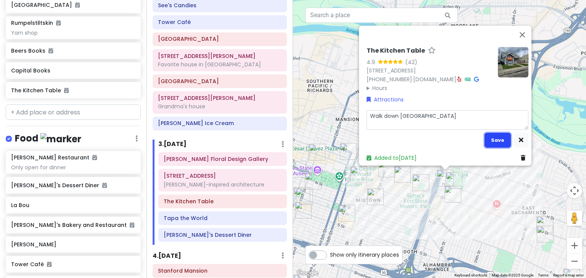
click at [490, 136] on button "Save" at bounding box center [498, 140] width 26 height 15
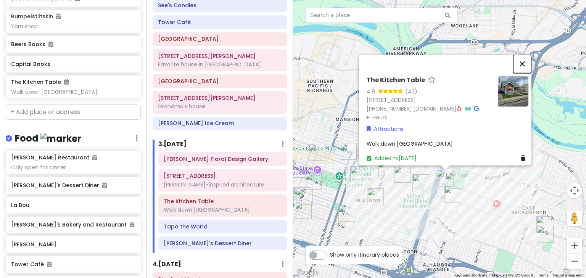
click at [523, 55] on button "Close" at bounding box center [523, 64] width 18 height 18
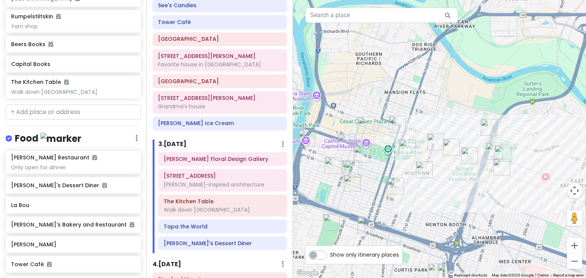
drag, startPoint x: 327, startPoint y: 124, endPoint x: 376, endPoint y: 96, distance: 56.3
click at [376, 96] on div at bounding box center [439, 139] width 293 height 278
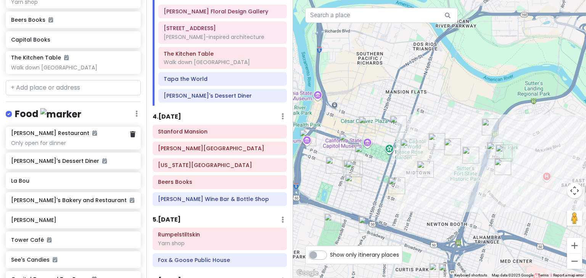
scroll to position [199, 0]
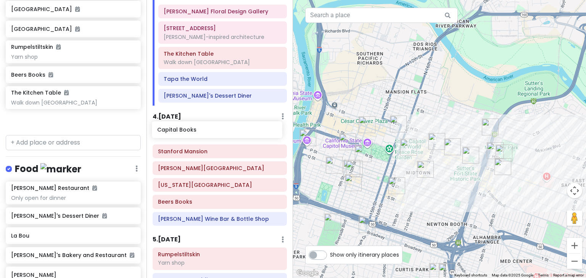
drag, startPoint x: 80, startPoint y: 111, endPoint x: 226, endPoint y: 132, distance: 147.7
click at [226, 132] on div "Sacramento Trip Private Change Dates Make a Copy Delete Trip Give Feedback 💡 Su…" at bounding box center [293, 139] width 586 height 278
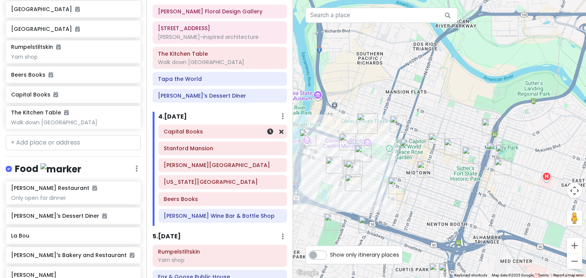
scroll to position [179, 0]
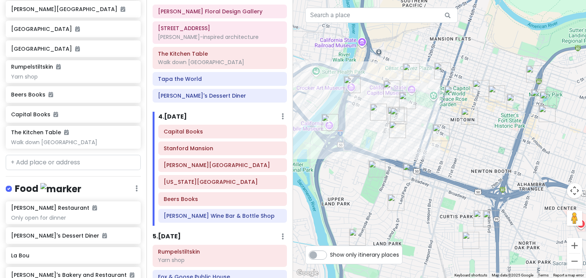
drag, startPoint x: 368, startPoint y: 178, endPoint x: 415, endPoint y: 124, distance: 71.2
click at [415, 124] on div at bounding box center [439, 139] width 293 height 278
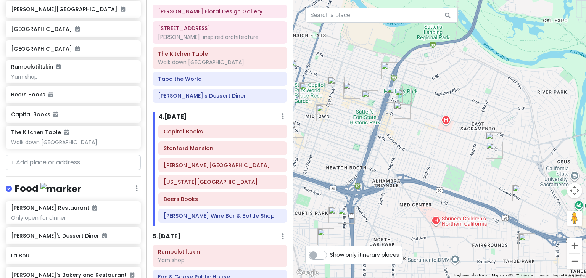
drag, startPoint x: 480, startPoint y: 141, endPoint x: 313, endPoint y: 137, distance: 166.9
click at [313, 137] on div at bounding box center [439, 139] width 293 height 278
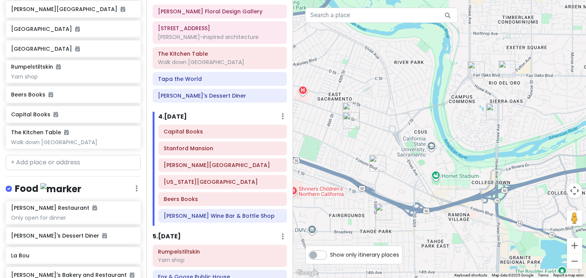
drag, startPoint x: 419, startPoint y: 141, endPoint x: 295, endPoint y: 113, distance: 127.2
click at [295, 113] on div at bounding box center [439, 139] width 293 height 278
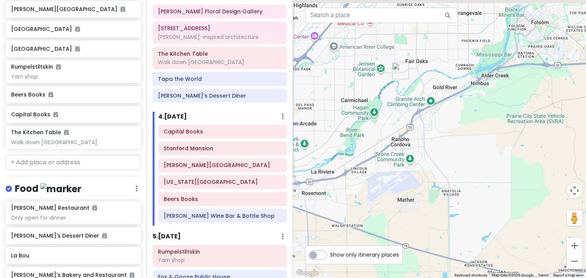
drag, startPoint x: 501, startPoint y: 109, endPoint x: 314, endPoint y: 165, distance: 194.6
click at [314, 165] on div at bounding box center [439, 139] width 293 height 278
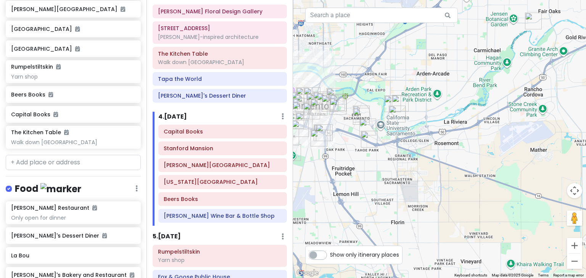
drag, startPoint x: 323, startPoint y: 157, endPoint x: 457, endPoint y: 105, distance: 143.7
click at [457, 105] on div at bounding box center [439, 139] width 293 height 278
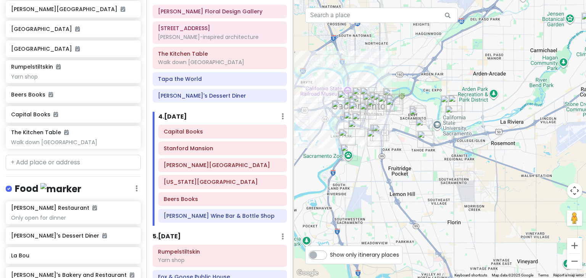
drag, startPoint x: 345, startPoint y: 162, endPoint x: 406, endPoint y: 161, distance: 61.1
click at [406, 161] on div at bounding box center [439, 139] width 293 height 278
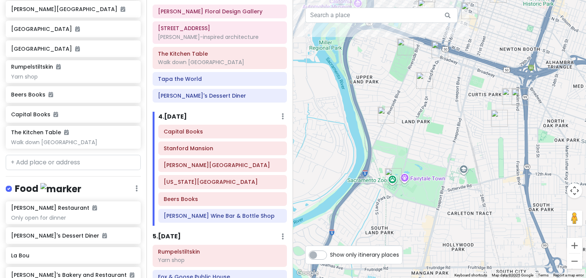
drag, startPoint x: 362, startPoint y: 130, endPoint x: 305, endPoint y: 151, distance: 60.1
click at [305, 151] on div at bounding box center [439, 139] width 293 height 278
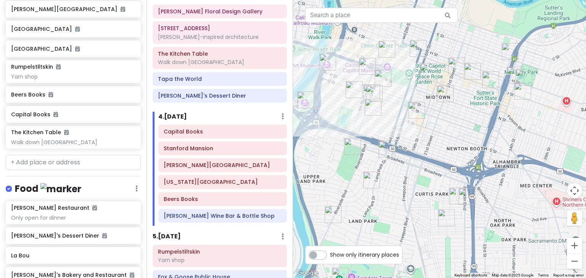
drag, startPoint x: 380, startPoint y: 53, endPoint x: 328, endPoint y: 153, distance: 113.4
click at [328, 153] on div at bounding box center [439, 139] width 293 height 278
click at [35, 170] on input "text" at bounding box center [73, 162] width 135 height 15
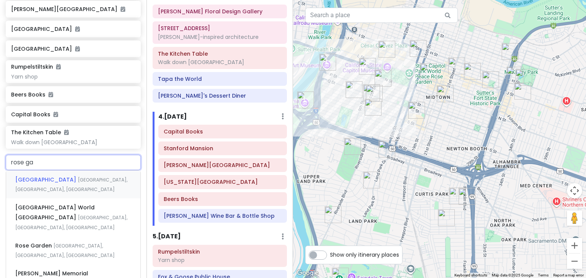
type input "rose gar"
click at [45, 221] on span "[GEOGRAPHIC_DATA] World [GEOGRAPHIC_DATA]" at bounding box center [54, 213] width 79 height 18
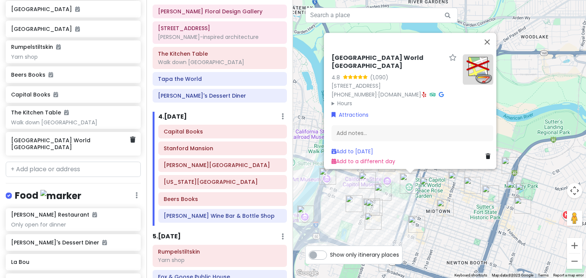
scroll to position [206, 0]
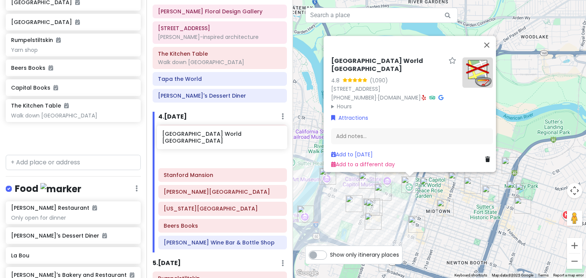
drag, startPoint x: 69, startPoint y: 151, endPoint x: 220, endPoint y: 136, distance: 151.9
click at [220, 136] on div "Sacramento Trip Private Change Dates Make a Copy Delete Trip Give Feedback 💡 Su…" at bounding box center [293, 139] width 586 height 278
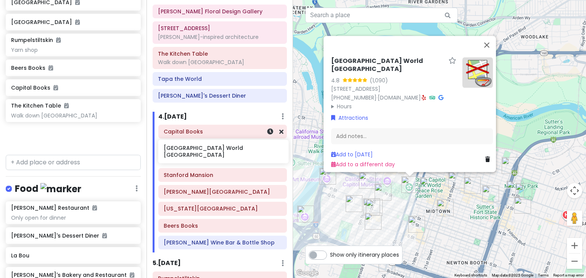
click at [220, 136] on div "Capital Books" at bounding box center [222, 132] width 129 height 14
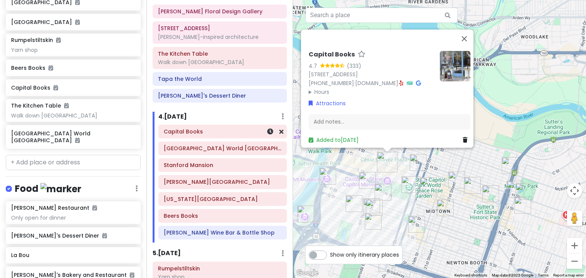
scroll to position [186, 0]
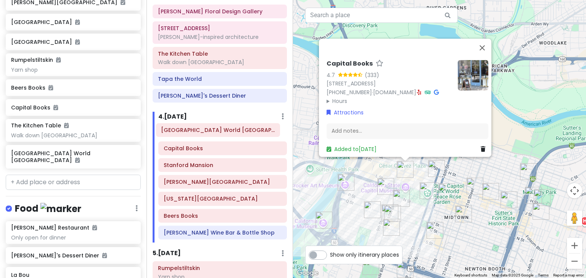
drag, startPoint x: 212, startPoint y: 151, endPoint x: 210, endPoint y: 134, distance: 16.6
click at [210, 134] on div "Capital Books [GEOGRAPHIC_DATA] World Peace [GEOGRAPHIC_DATA] [GEOGRAPHIC_DATA]…" at bounding box center [223, 184] width 140 height 118
click at [487, 39] on button "Close" at bounding box center [482, 48] width 18 height 18
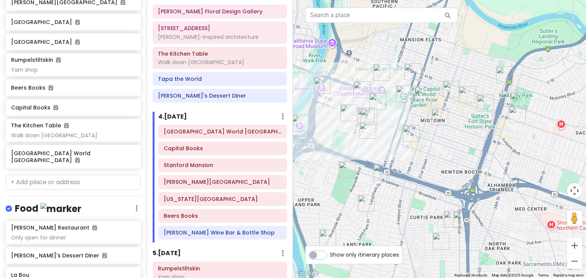
drag, startPoint x: 392, startPoint y: 125, endPoint x: 368, endPoint y: 26, distance: 101.9
click at [368, 26] on div at bounding box center [439, 139] width 293 height 278
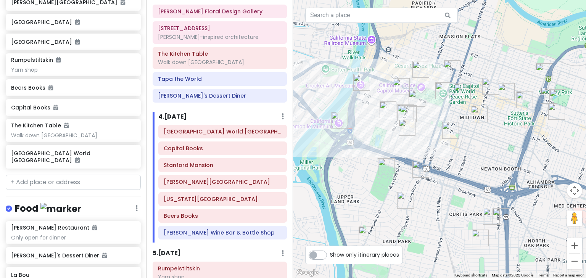
drag, startPoint x: 339, startPoint y: 145, endPoint x: 380, endPoint y: 141, distance: 40.7
click at [380, 141] on div at bounding box center [439, 139] width 293 height 278
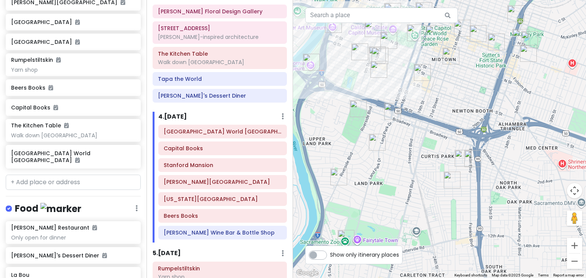
drag, startPoint x: 347, startPoint y: 178, endPoint x: 318, endPoint y: 119, distance: 65.6
click at [318, 119] on div at bounding box center [439, 139] width 293 height 278
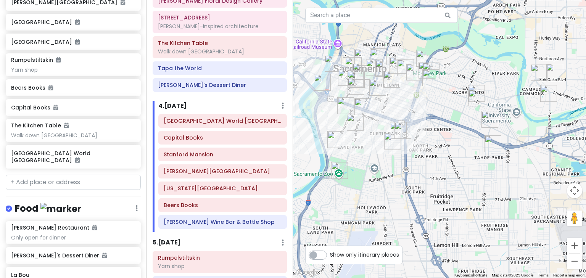
scroll to position [244, 0]
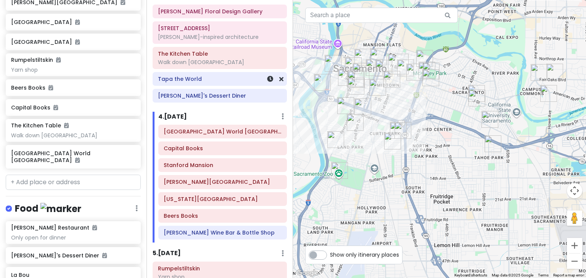
click at [232, 81] on h6 "Tapa the World" at bounding box center [220, 79] width 124 height 7
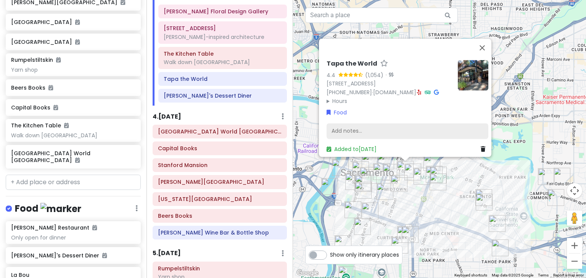
click at [347, 127] on div "Add notes..." at bounding box center [408, 131] width 162 height 16
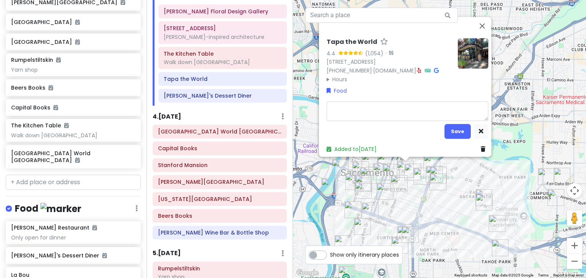
type textarea "x"
type textarea "M"
type textarea "x"
type textarea "Mu"
type textarea "x"
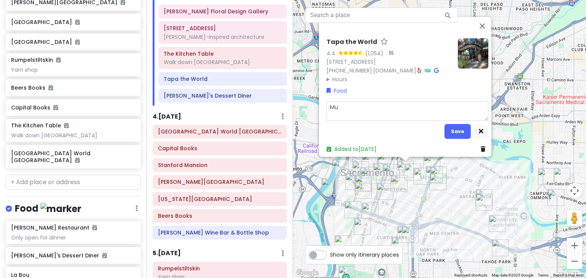
type textarea "Mum"
type textarea "x"
type textarea "Mums"
type textarea "x"
type textarea "Mumsi"
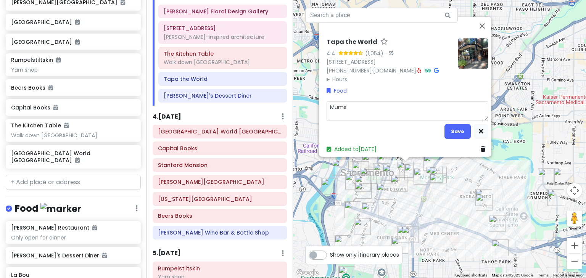
type textarea "x"
type textarea "Mumsie"
type textarea "x"
type textarea "Mumsie"
type textarea "x"
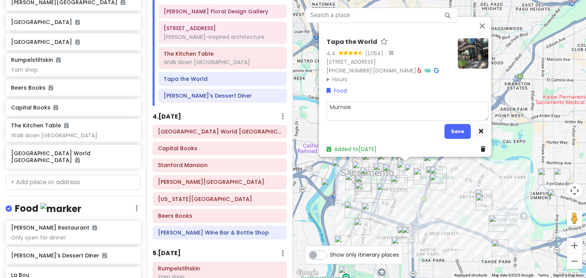
type textarea "Mumsie ^"
type textarea "x"
type textarea "Mumsie"
type textarea "x"
type textarea "Mumsie &"
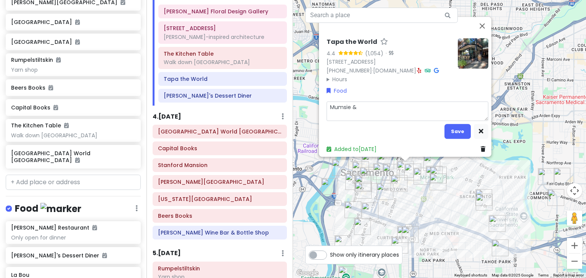
type textarea "x"
type textarea "Mumsie &"
type textarea "x"
type textarea "Mumsie & I"
type textarea "x"
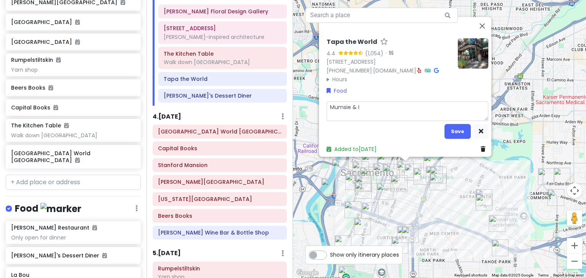
type textarea "Mumsie & In"
type textarea "x"
type textarea "Mumsie & Ing"
type textarea "x"
type textarea "Mumsie & Inga"
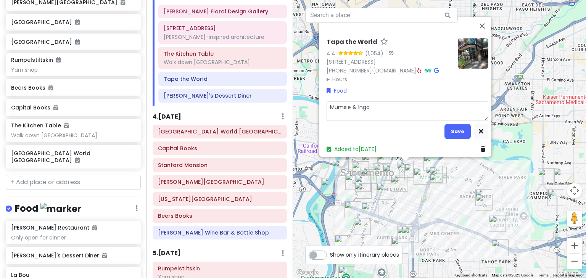
type textarea "x"
type textarea "Mumsie & Inga"
click at [454, 124] on button "Save" at bounding box center [458, 131] width 26 height 15
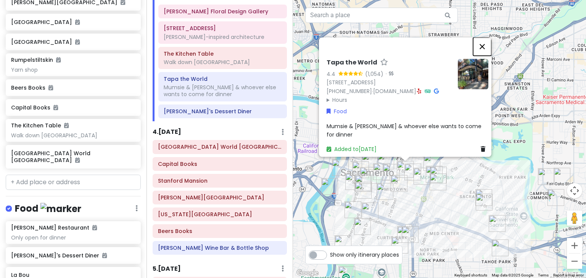
click at [487, 42] on button "Close" at bounding box center [482, 46] width 18 height 18
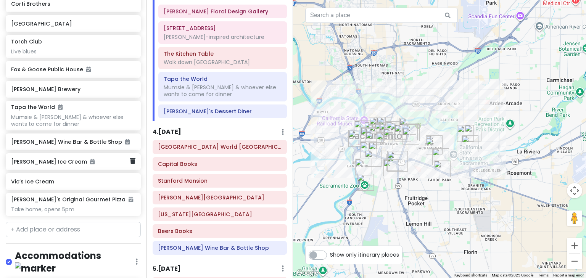
scroll to position [614, 0]
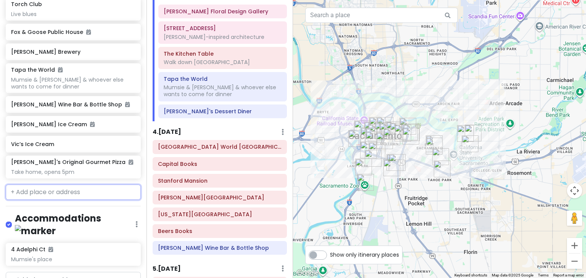
click at [31, 200] on input "text" at bounding box center [73, 192] width 135 height 15
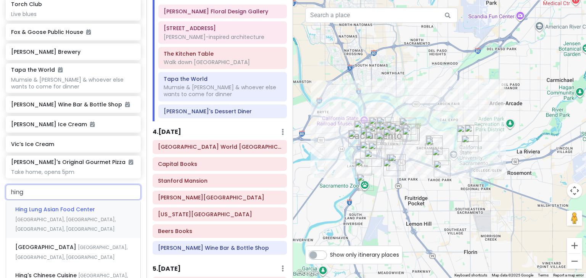
click at [54, 213] on span "Hing Lung Asian Food Center" at bounding box center [55, 210] width 80 height 8
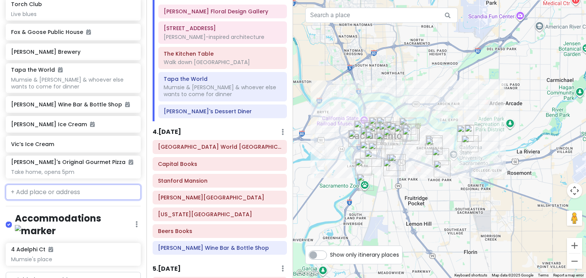
scroll to position [633, 0]
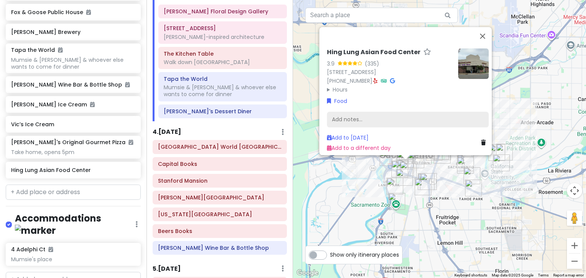
click at [353, 112] on div "Add notes..." at bounding box center [408, 119] width 162 height 16
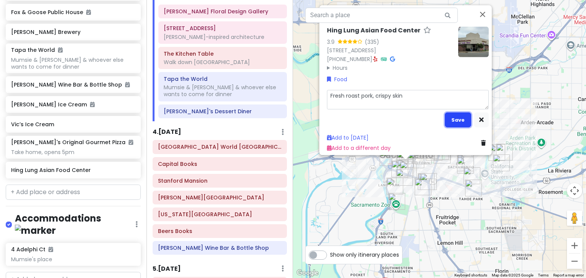
click at [453, 113] on button "Save" at bounding box center [458, 119] width 26 height 15
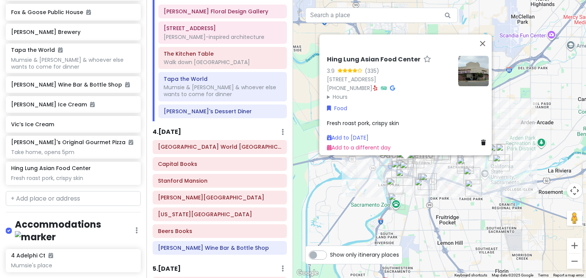
scroll to position [640, 0]
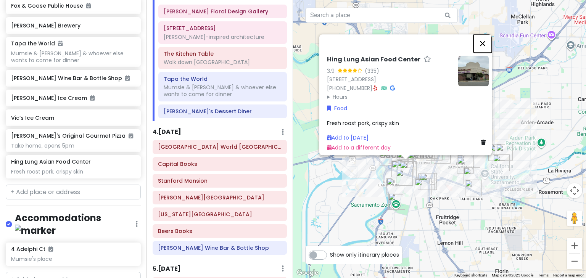
click at [484, 36] on button "Close" at bounding box center [483, 43] width 18 height 18
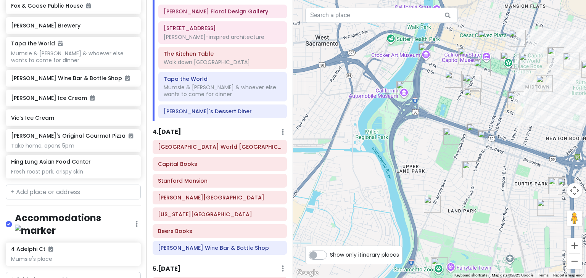
drag, startPoint x: 423, startPoint y: 180, endPoint x: 288, endPoint y: 144, distance: 139.8
click at [288, 144] on div "Sacramento Trip Private Change Dates Make a Copy Delete Trip Give Feedback 💡 Su…" at bounding box center [293, 139] width 586 height 278
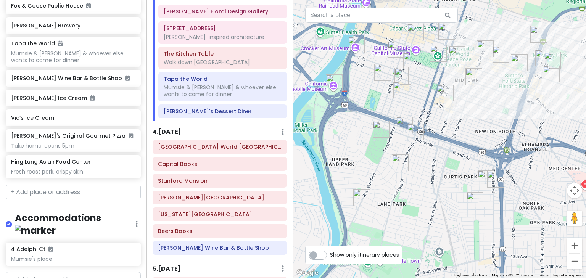
drag, startPoint x: 393, startPoint y: 144, endPoint x: 320, endPoint y: 136, distance: 72.9
click at [320, 136] on div at bounding box center [439, 139] width 293 height 278
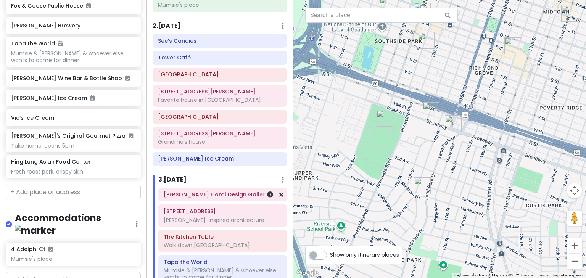
scroll to position [61, 0]
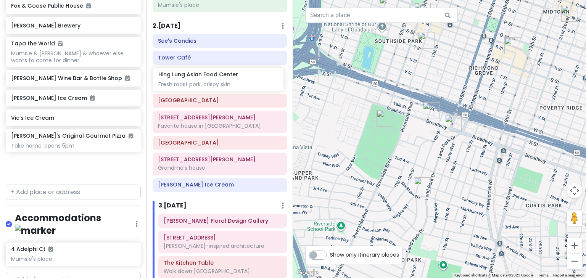
drag, startPoint x: 57, startPoint y: 188, endPoint x: 204, endPoint y: 86, distance: 179.2
click at [204, 86] on div "Sacramento Trip Private Change Dates Make a Copy Delete Trip Give Feedback 💡 Su…" at bounding box center [293, 139] width 586 height 278
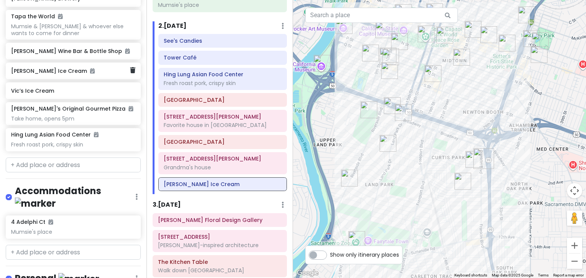
scroll to position [675, 0]
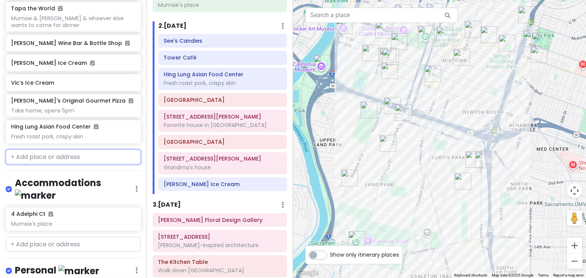
click at [26, 165] on input "text" at bounding box center [73, 157] width 135 height 15
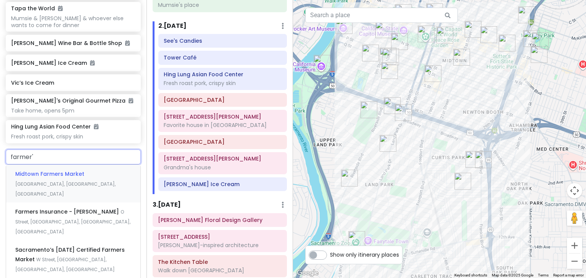
click at [69, 178] on span "Midtown Farmers Market" at bounding box center [49, 174] width 69 height 8
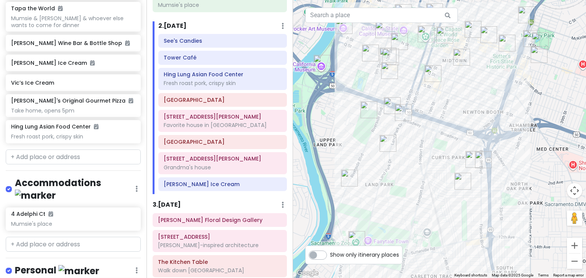
scroll to position [695, 0]
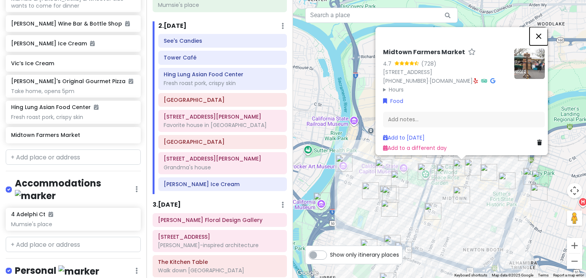
click at [544, 27] on button "Close" at bounding box center [539, 36] width 18 height 18
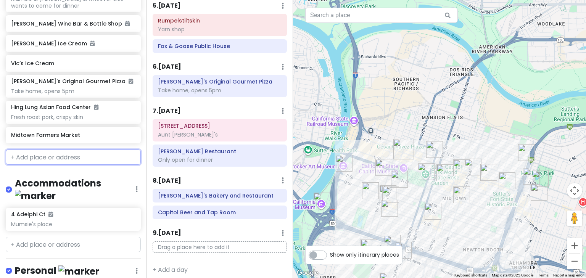
scroll to position [535, 0]
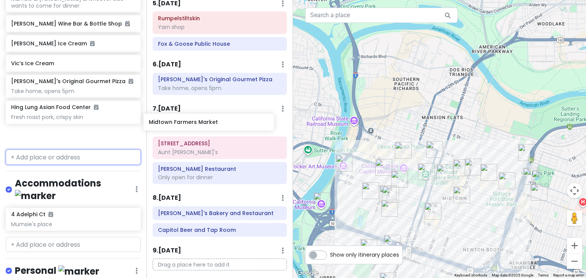
drag, startPoint x: 77, startPoint y: 151, endPoint x: 215, endPoint y: 124, distance: 140.6
click at [215, 124] on div "Sacramento Trip Private Change Dates Make a Copy Delete Trip Give Feedback 💡 Su…" at bounding box center [293, 139] width 586 height 278
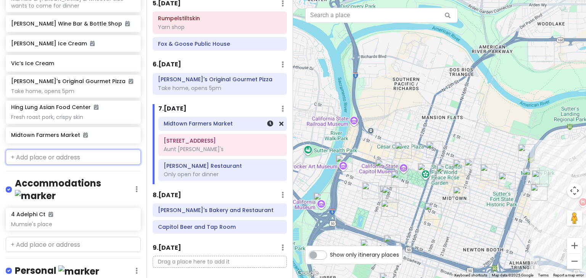
scroll to position [675, 0]
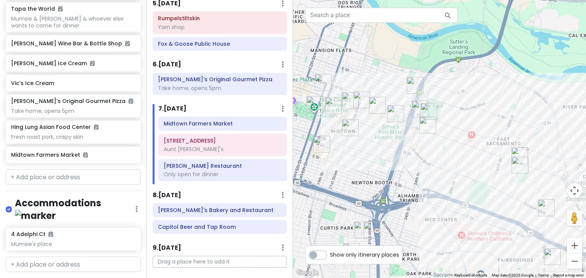
drag, startPoint x: 495, startPoint y: 220, endPoint x: 382, endPoint y: 153, distance: 131.2
click at [382, 153] on div at bounding box center [439, 139] width 293 height 278
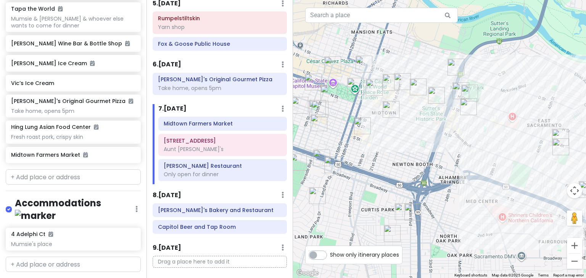
drag, startPoint x: 376, startPoint y: 134, endPoint x: 412, endPoint y: 126, distance: 37.1
click at [412, 126] on div at bounding box center [439, 139] width 293 height 278
